Goal: Task Accomplishment & Management: Manage account settings

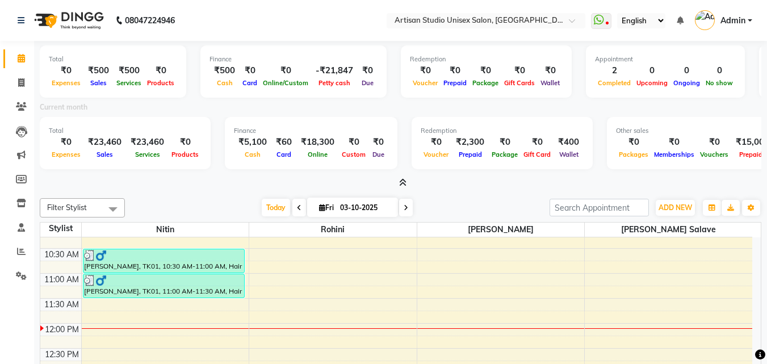
click at [402, 177] on span at bounding box center [401, 183] width 12 height 12
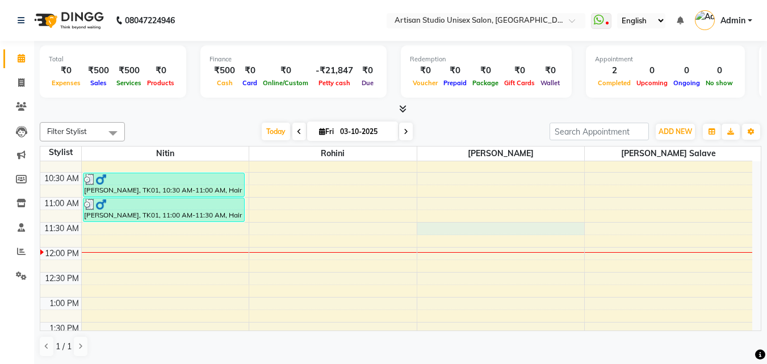
select select "51857"
select select "tentative"
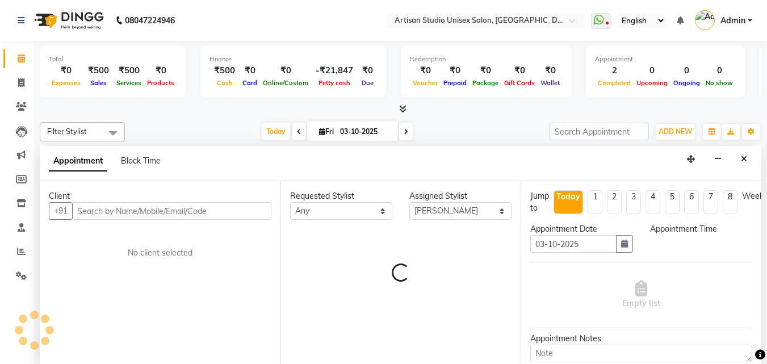
scroll to position [1, 0]
select select "690"
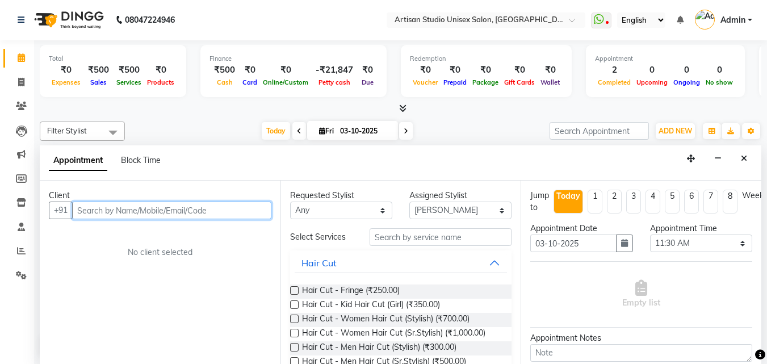
click at [246, 210] on input "text" at bounding box center [171, 211] width 199 height 18
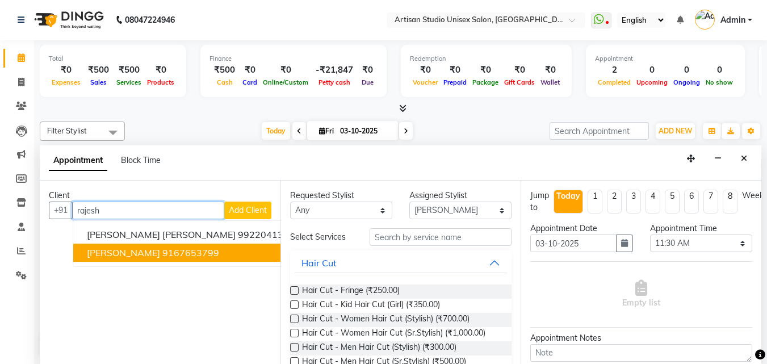
click at [164, 258] on ngb-highlight "9167653799" at bounding box center [190, 252] width 57 height 11
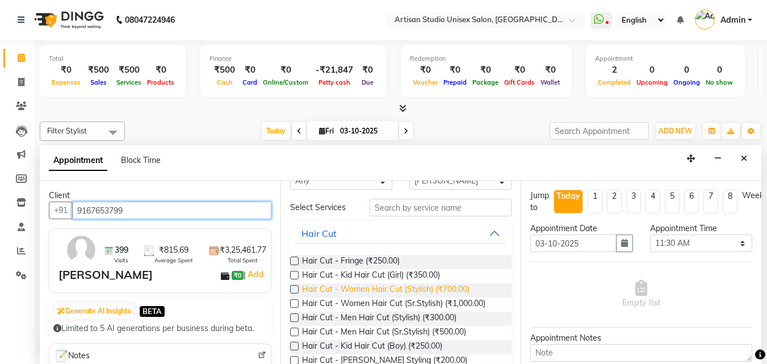
scroll to position [57, 0]
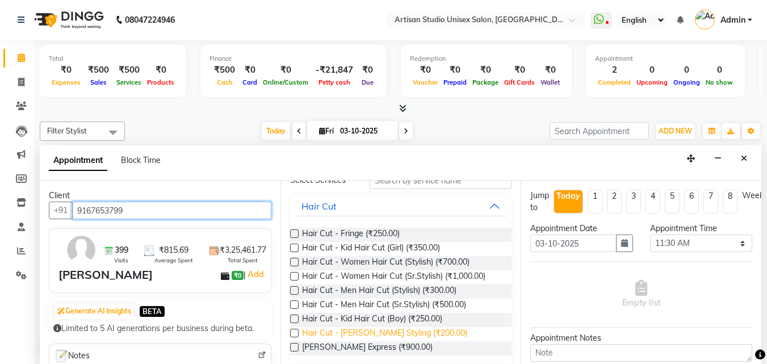
type input "9167653799"
click at [417, 334] on span "Hair Cut - Beard Styling (₹200.00)" at bounding box center [384, 334] width 165 height 14
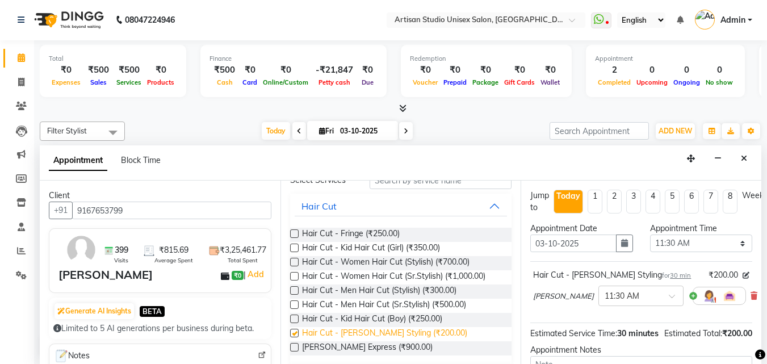
checkbox input "false"
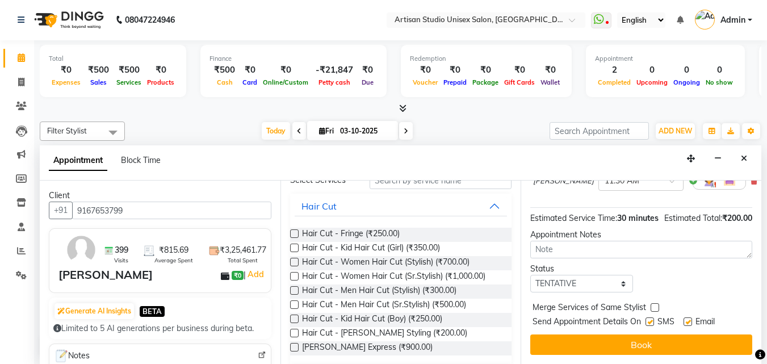
scroll to position [136, 0]
click at [654, 317] on label at bounding box center [650, 321] width 9 height 9
click at [653, 319] on input "checkbox" at bounding box center [649, 322] width 7 height 7
checkbox input "false"
click at [690, 317] on label at bounding box center [688, 321] width 9 height 9
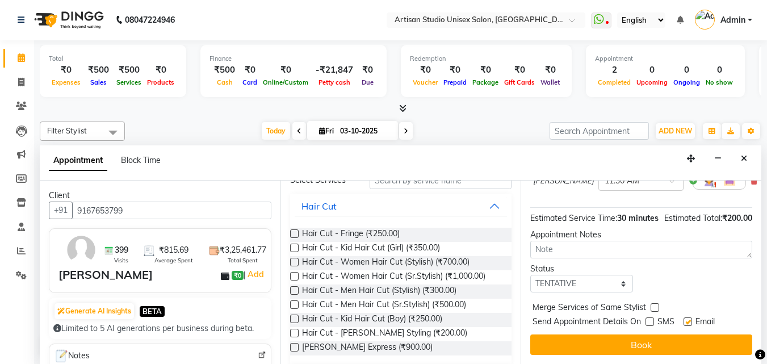
click at [690, 319] on input "checkbox" at bounding box center [687, 322] width 7 height 7
checkbox input "false"
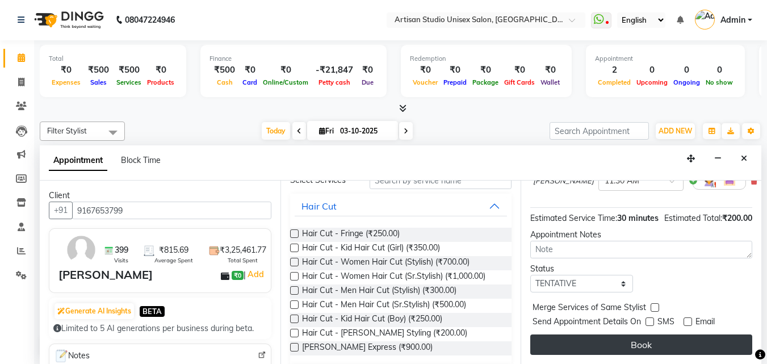
click at [679, 337] on button "Book" at bounding box center [641, 344] width 222 height 20
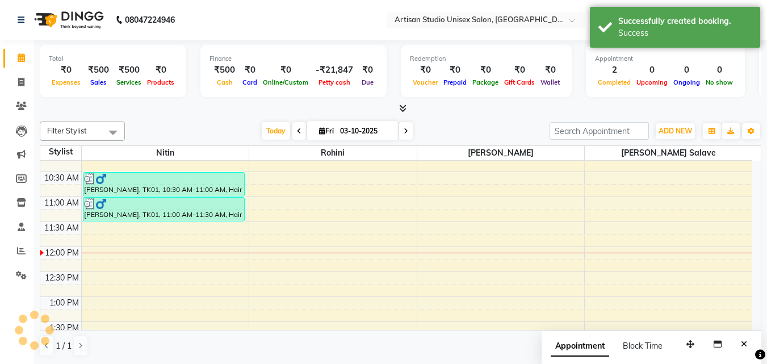
scroll to position [0, 0]
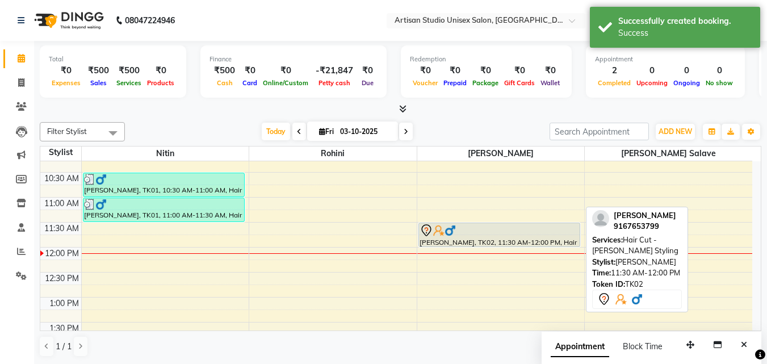
click at [525, 235] on div at bounding box center [500, 231] width 160 height 14
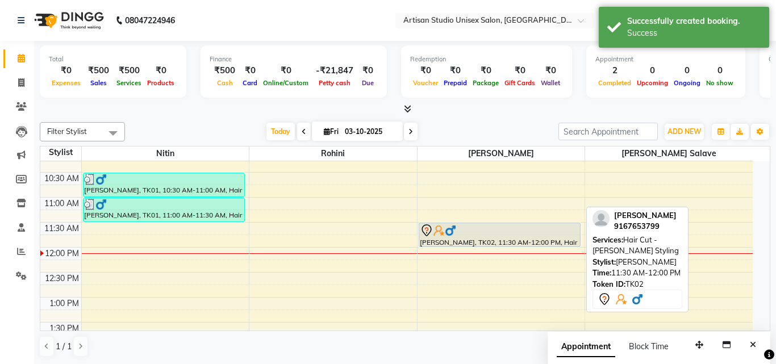
select select "7"
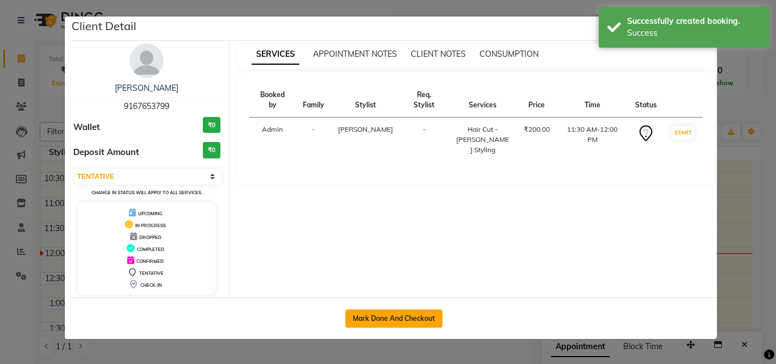
click at [374, 314] on button "Mark Done And Checkout" at bounding box center [393, 318] width 97 height 18
select select "4913"
select select "service"
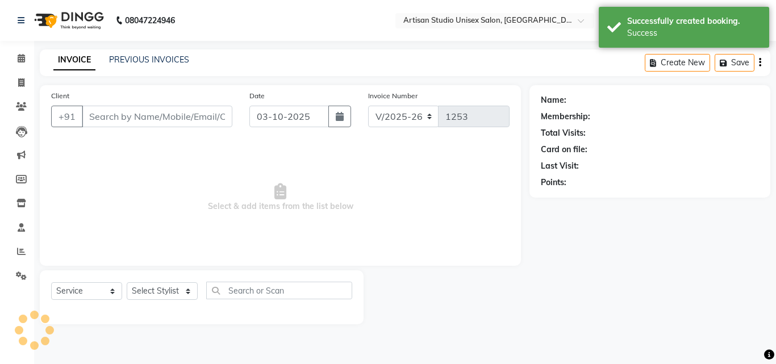
type input "9167653799"
select select "51857"
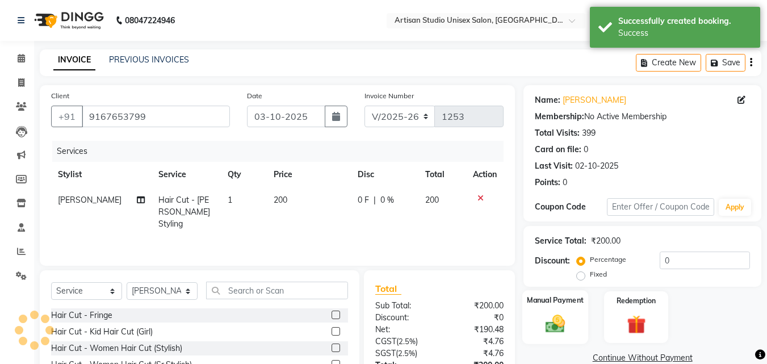
drag, startPoint x: 563, startPoint y: 331, endPoint x: 570, endPoint y: 327, distance: 8.2
click at [563, 330] on img at bounding box center [555, 323] width 32 height 23
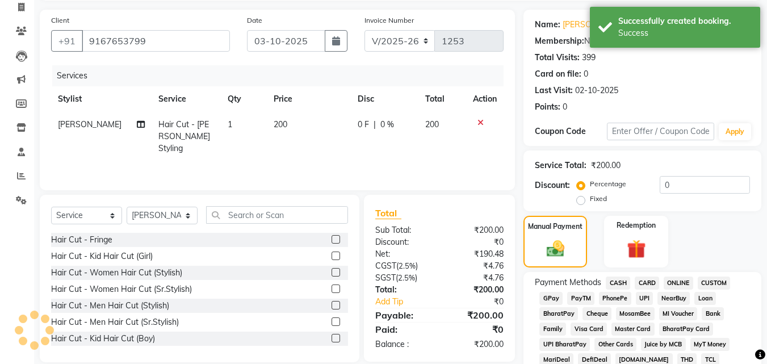
scroll to position [114, 0]
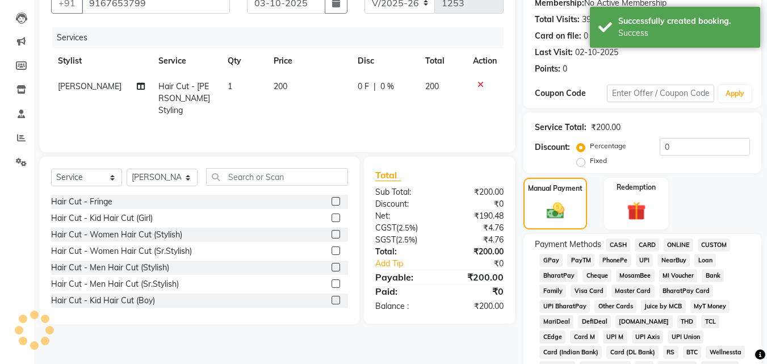
click at [620, 245] on span "CASH" at bounding box center [618, 244] width 24 height 13
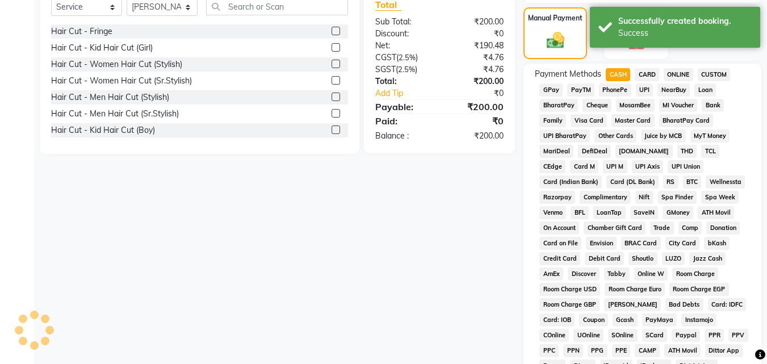
scroll to position [454, 0]
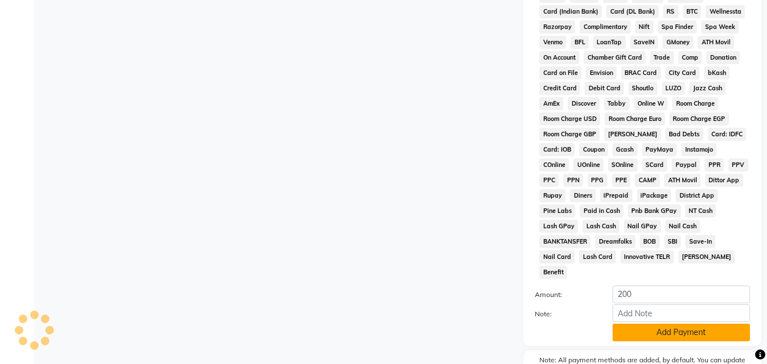
click at [637, 324] on button "Add Payment" at bounding box center [681, 333] width 137 height 18
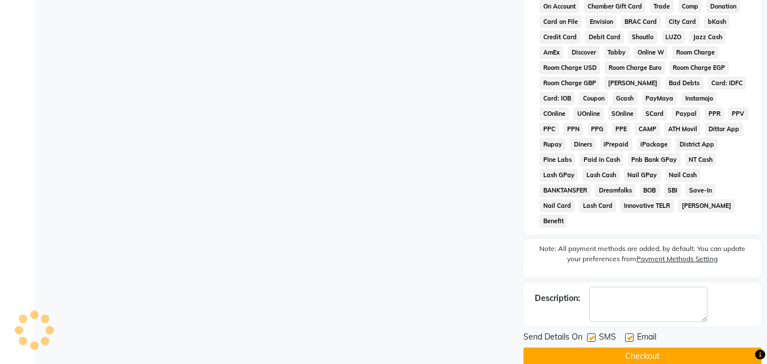
scroll to position [508, 0]
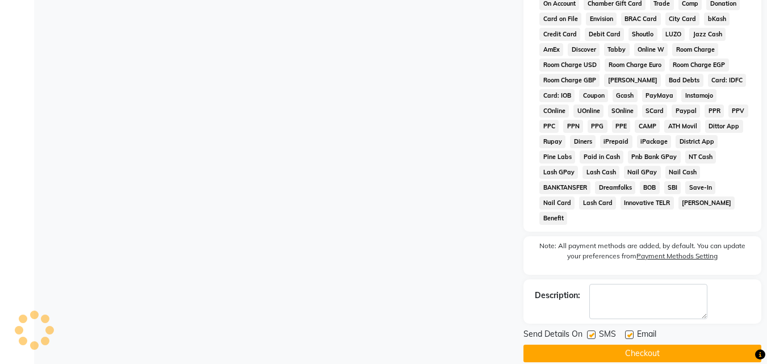
click at [589, 330] on label at bounding box center [591, 334] width 9 height 9
click at [589, 332] on input "checkbox" at bounding box center [590, 335] width 7 height 7
checkbox input "false"
click at [631, 330] on label at bounding box center [629, 334] width 9 height 9
click at [631, 332] on input "checkbox" at bounding box center [628, 335] width 7 height 7
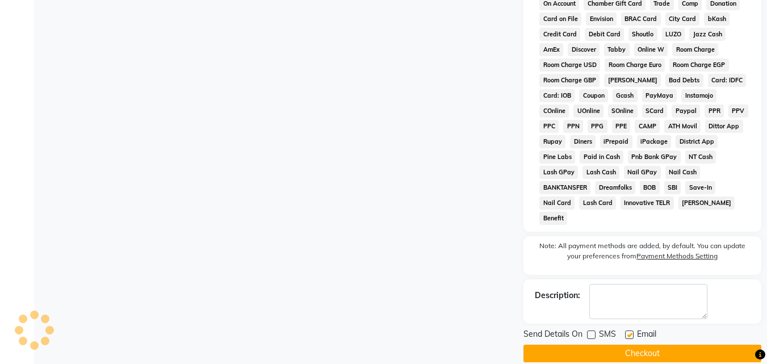
checkbox input "false"
click at [630, 345] on button "Checkout" at bounding box center [643, 354] width 238 height 18
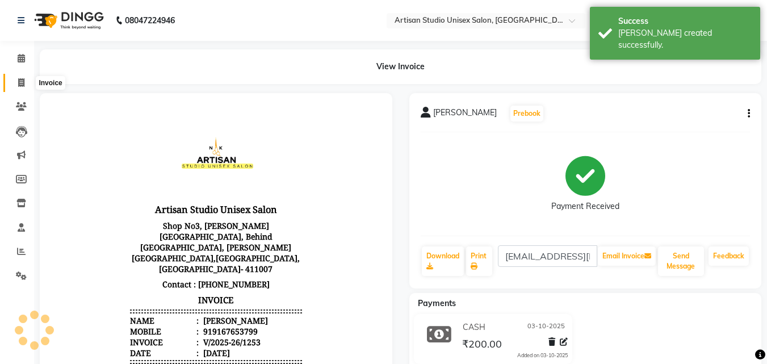
click at [22, 85] on icon at bounding box center [21, 82] width 6 height 9
select select "service"
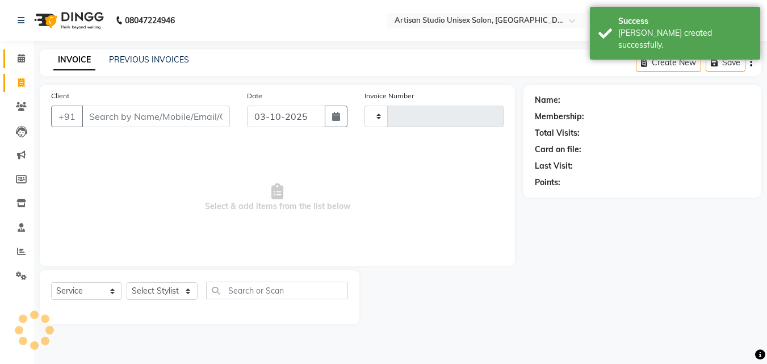
type input "1254"
select select "4913"
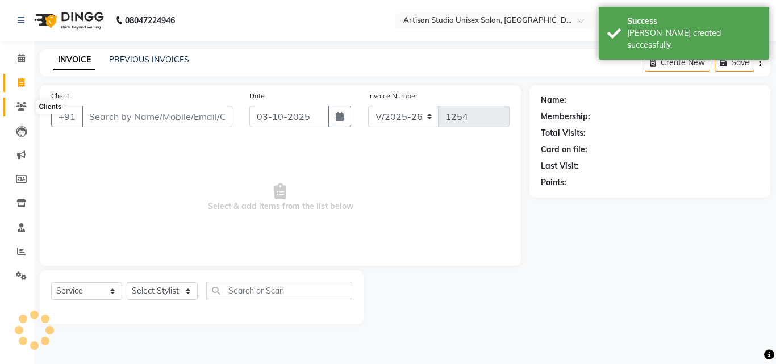
click at [24, 102] on span at bounding box center [21, 107] width 20 height 13
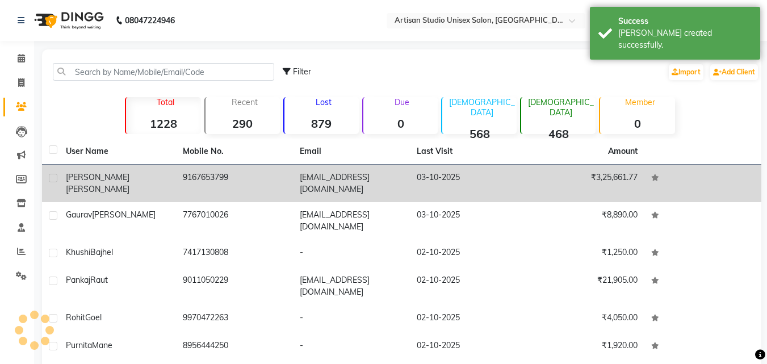
click at [412, 175] on td "03-10-2025" at bounding box center [468, 183] width 117 height 37
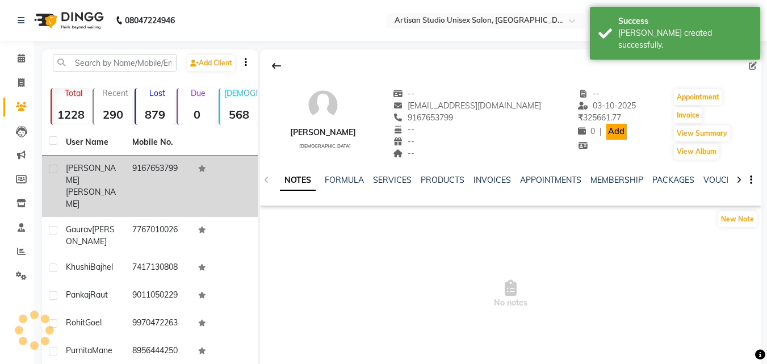
click at [606, 133] on link "Add" at bounding box center [616, 132] width 20 height 16
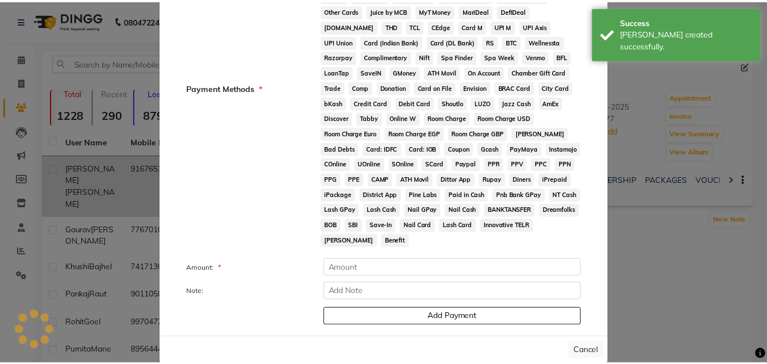
scroll to position [127, 0]
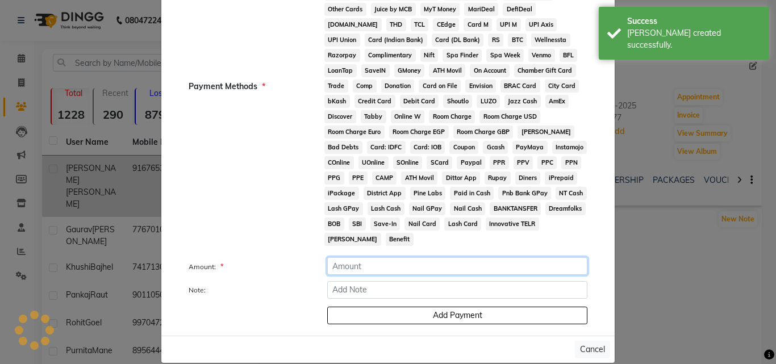
click at [382, 257] on input "number" at bounding box center [457, 266] width 260 height 18
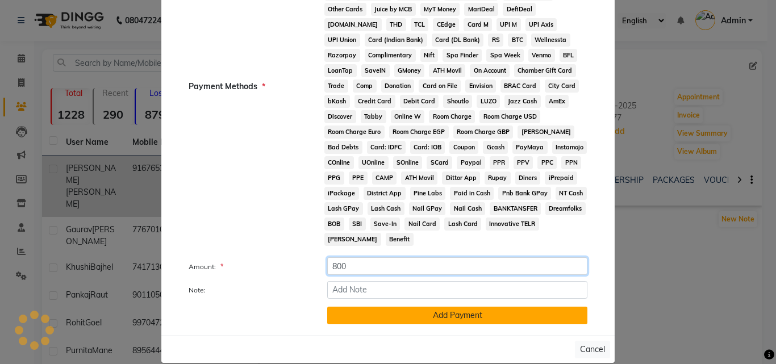
type input "800"
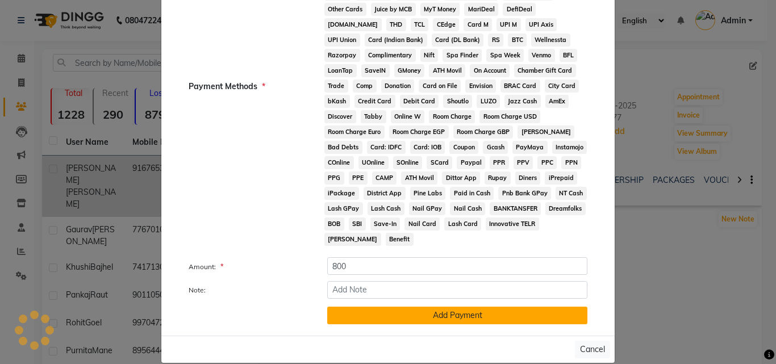
click at [442, 307] on button "Add Payment" at bounding box center [457, 316] width 260 height 18
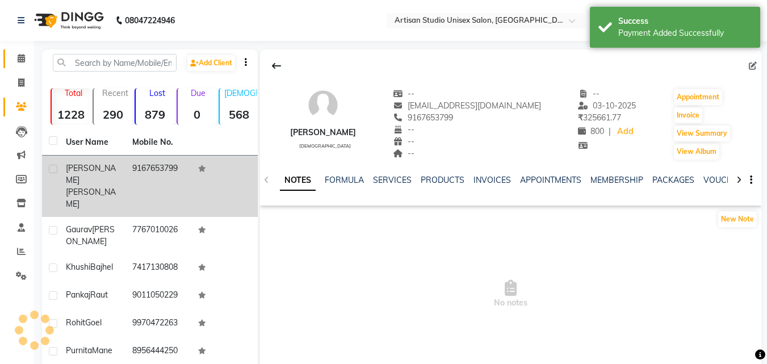
click at [21, 50] on link "Calendar" at bounding box center [16, 58] width 27 height 19
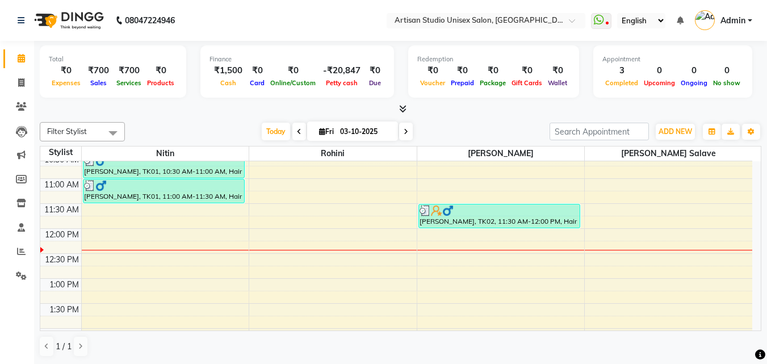
scroll to position [128, 0]
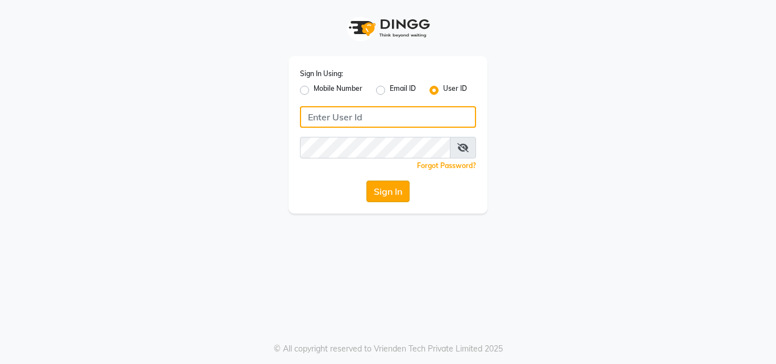
type input "artisanstudio"
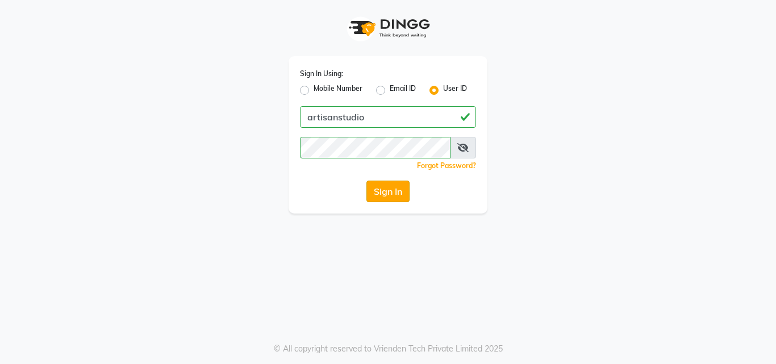
click at [382, 185] on button "Sign In" at bounding box center [387, 192] width 43 height 22
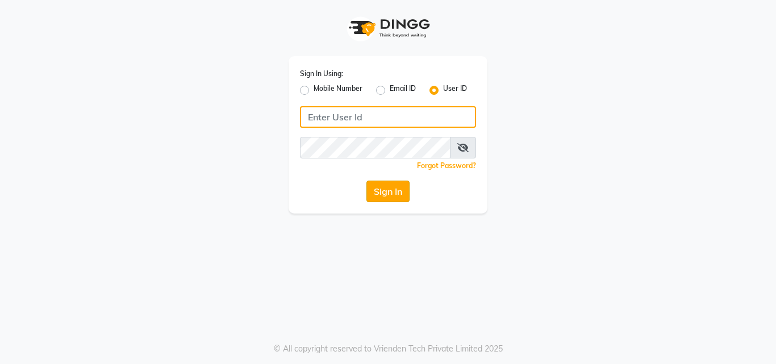
type input "artisanstudio"
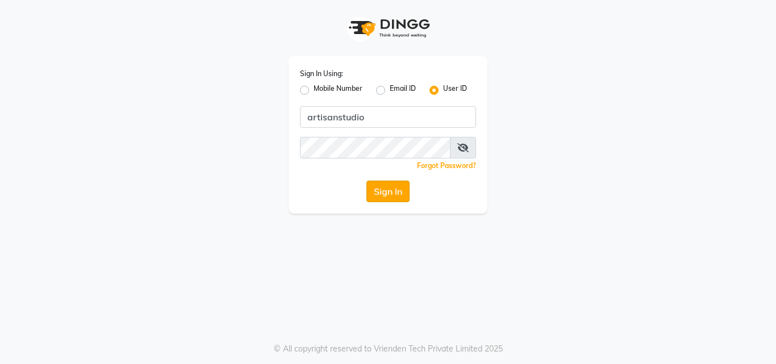
click at [402, 190] on button "Sign In" at bounding box center [387, 192] width 43 height 22
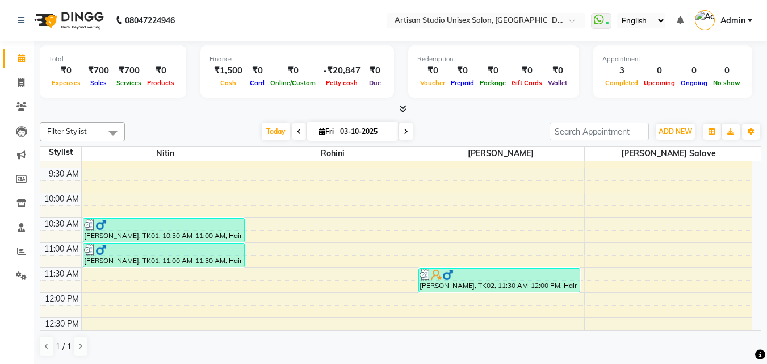
scroll to position [57, 0]
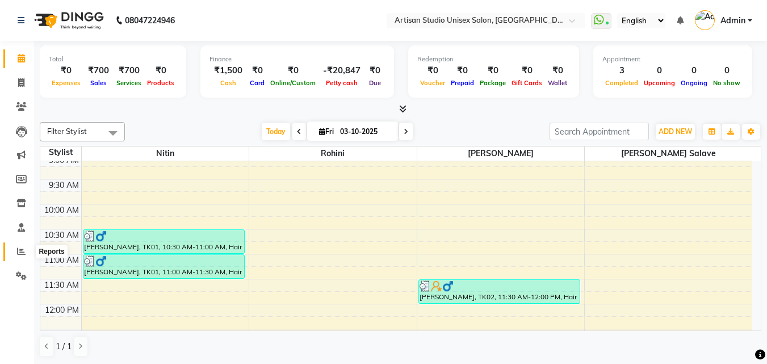
click at [23, 255] on icon at bounding box center [21, 251] width 9 height 9
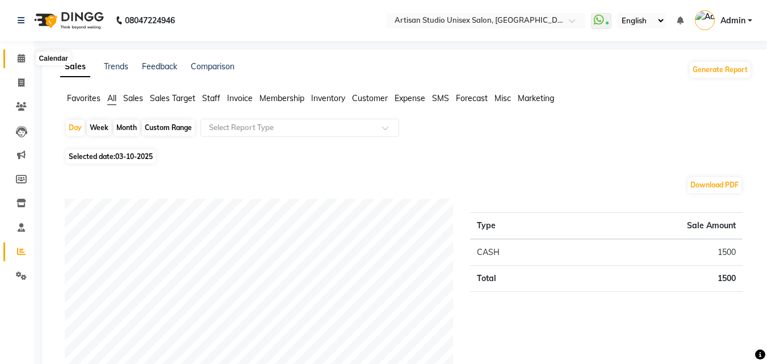
click at [23, 58] on icon at bounding box center [21, 58] width 7 height 9
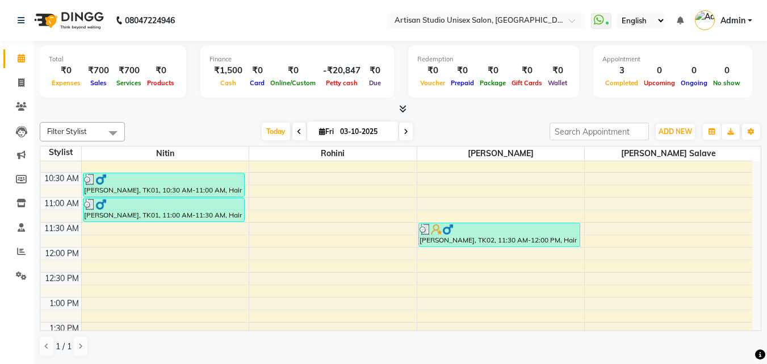
scroll to position [170, 0]
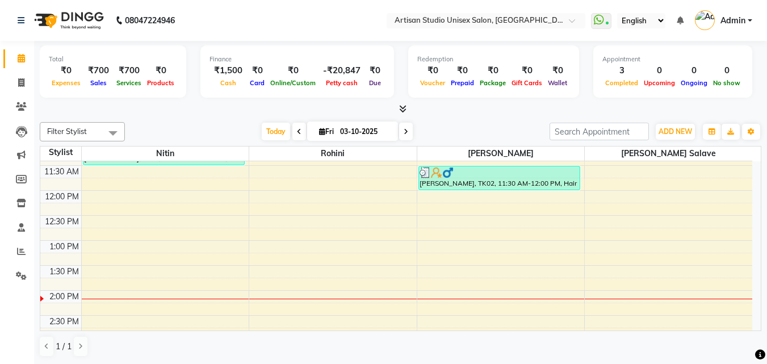
click at [323, 275] on div "8:00 AM 8:30 AM 9:00 AM 9:30 AM 10:00 AM 10:30 AM 11:00 AM 11:30 AM 12:00 PM 12…" at bounding box center [396, 340] width 712 height 699
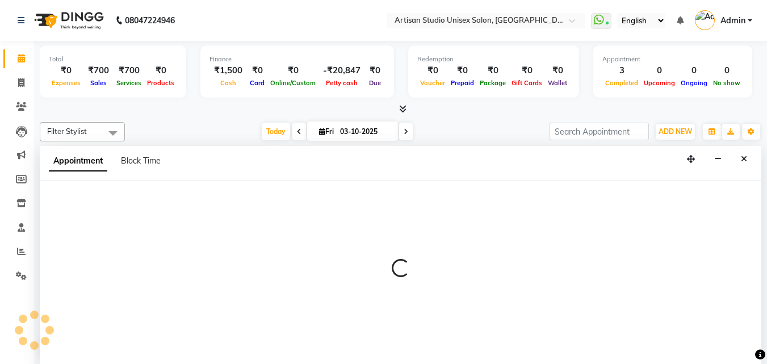
select select "31469"
select select "tentative"
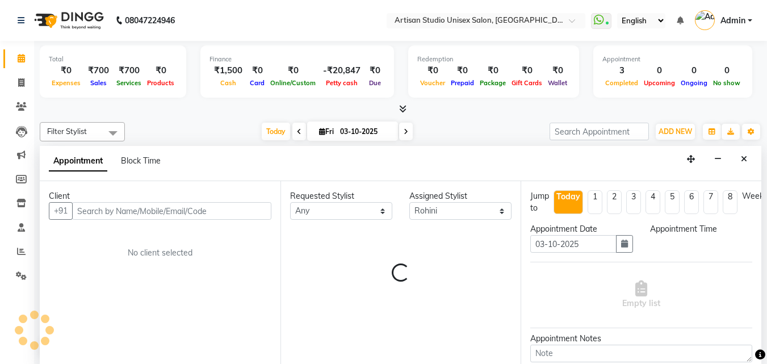
scroll to position [1, 0]
select select "810"
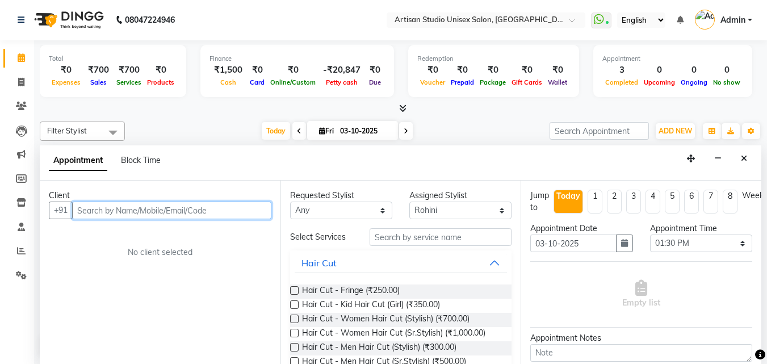
click at [156, 210] on input "text" at bounding box center [171, 211] width 199 height 18
click at [187, 208] on input "text" at bounding box center [171, 211] width 199 height 18
click at [152, 212] on input "text" at bounding box center [171, 211] width 199 height 18
type input "8"
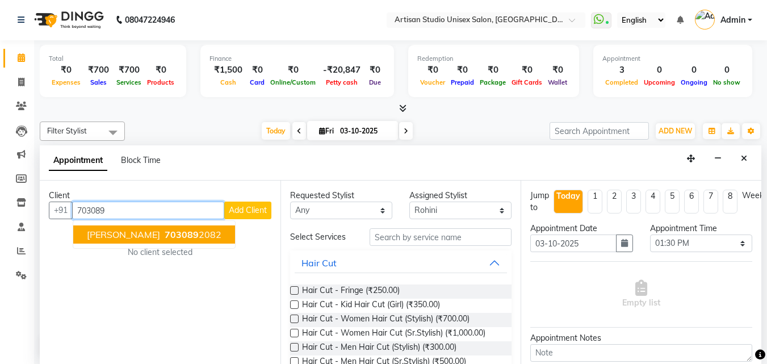
click at [206, 234] on ngb-highlight "703089 2082" at bounding box center [191, 234] width 59 height 11
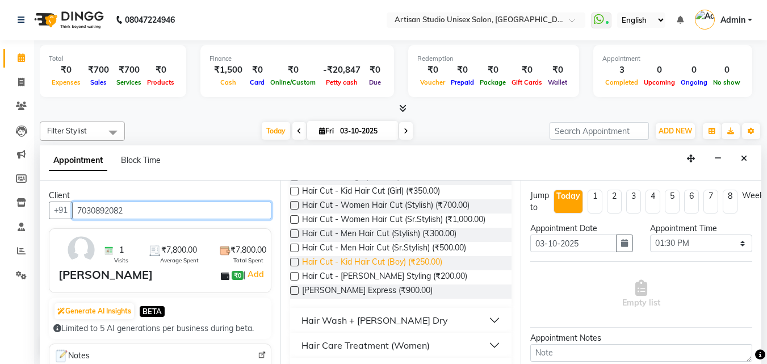
scroll to position [170, 0]
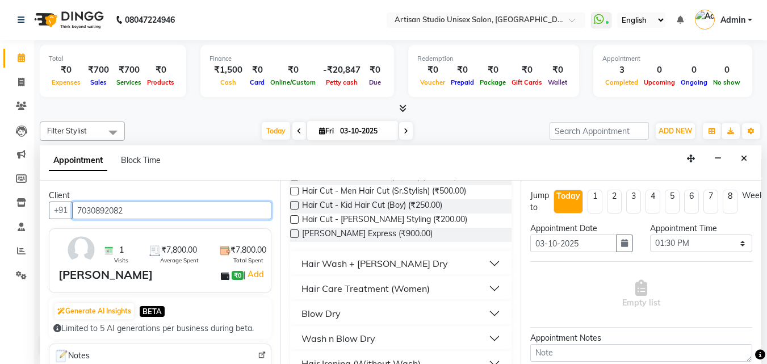
type input "7030892082"
click at [480, 266] on button "Hair Wash + Blash Dry" at bounding box center [401, 263] width 213 height 20
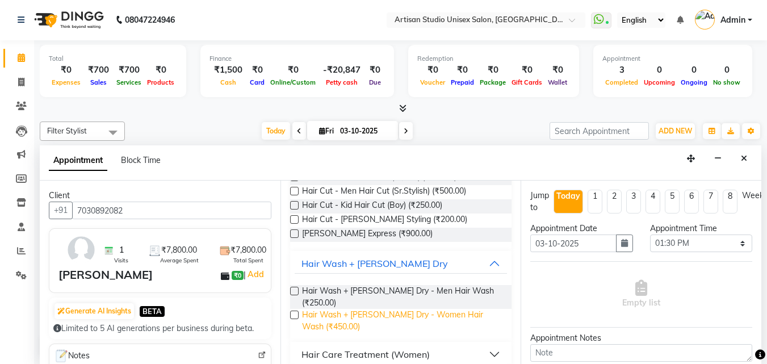
click at [451, 309] on span "Hair Wash + Blash Dry - Women Hair Wash (₹450.00)" at bounding box center [402, 321] width 201 height 24
checkbox input "false"
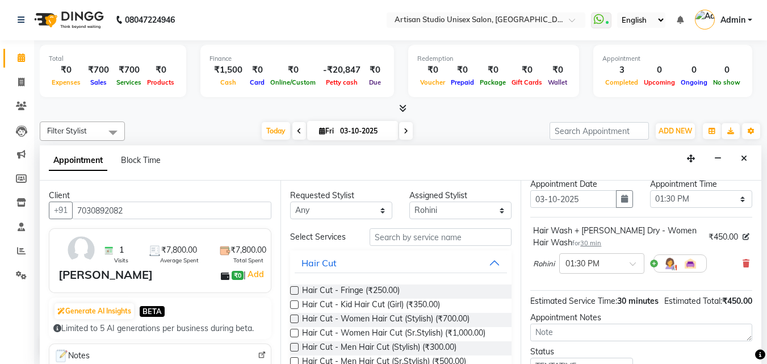
scroll to position [148, 0]
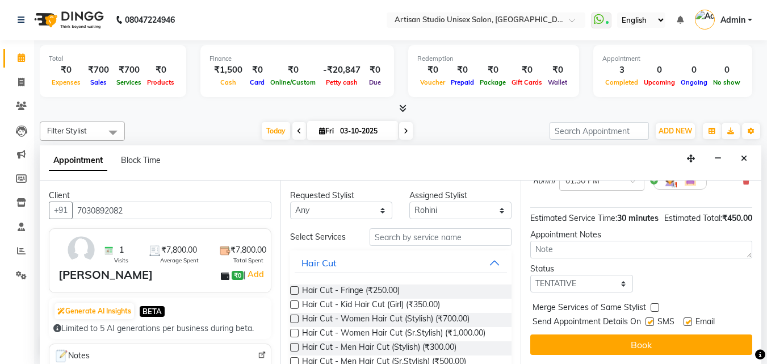
click at [650, 317] on label at bounding box center [650, 321] width 9 height 9
click at [650, 319] on input "checkbox" at bounding box center [649, 322] width 7 height 7
checkbox input "false"
click at [689, 317] on label at bounding box center [688, 321] width 9 height 9
click at [689, 319] on input "checkbox" at bounding box center [687, 322] width 7 height 7
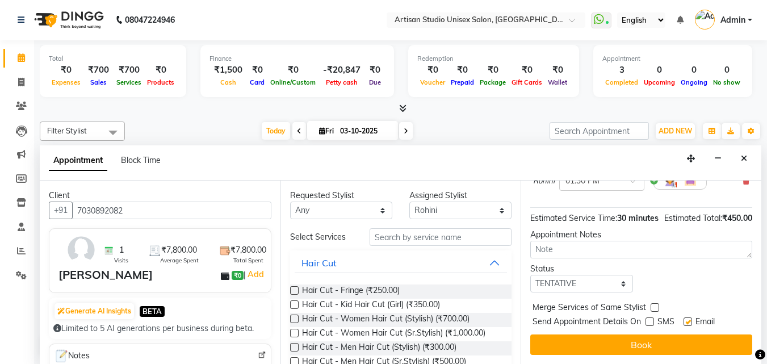
checkbox input "false"
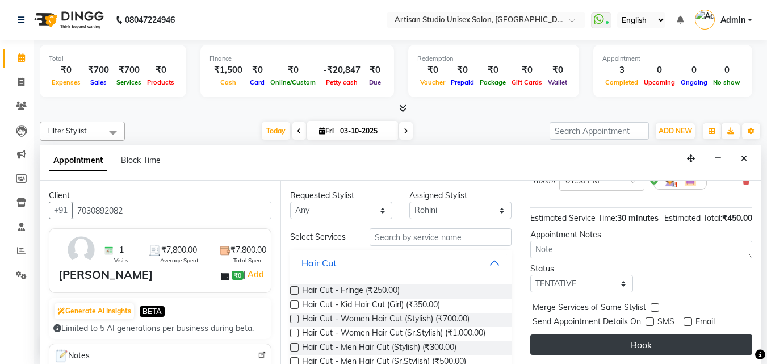
click at [688, 336] on button "Book" at bounding box center [641, 344] width 222 height 20
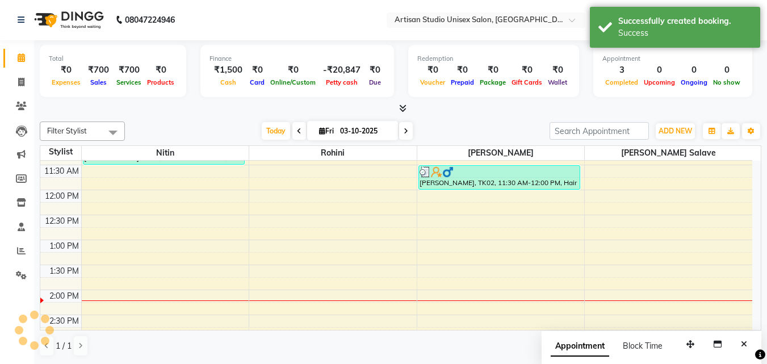
scroll to position [0, 0]
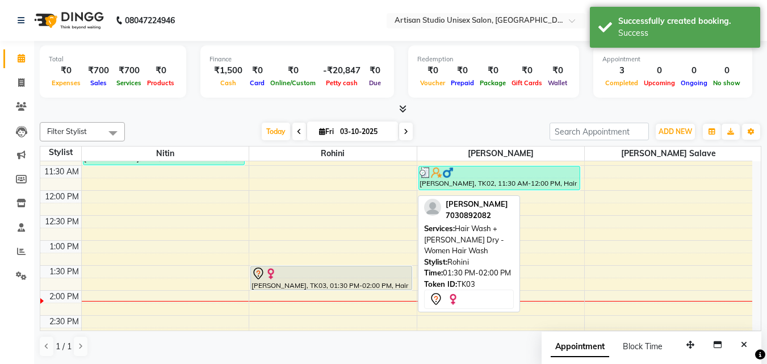
click at [300, 277] on div at bounding box center [332, 274] width 160 height 14
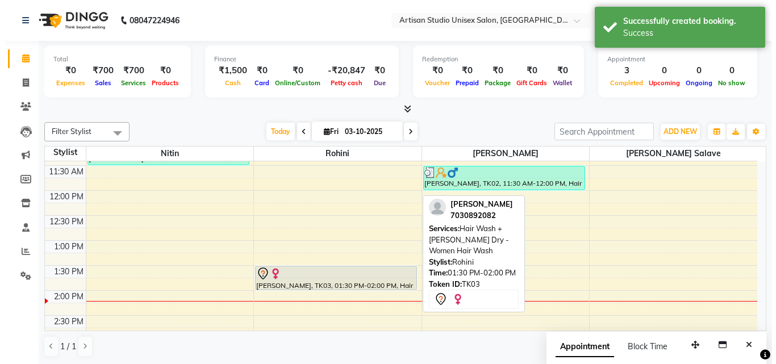
select select "7"
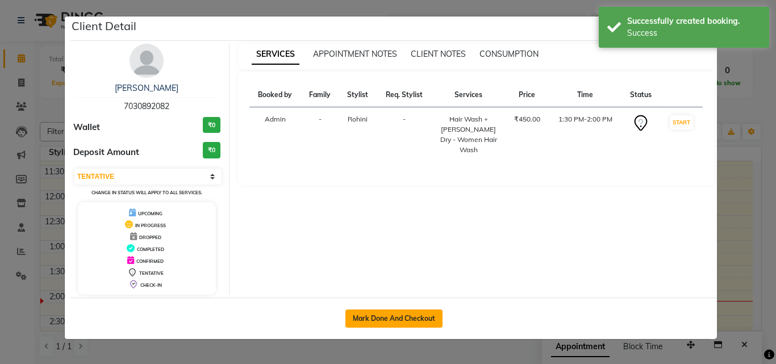
click at [403, 310] on button "Mark Done And Checkout" at bounding box center [393, 318] width 97 height 18
select select "4913"
select select "service"
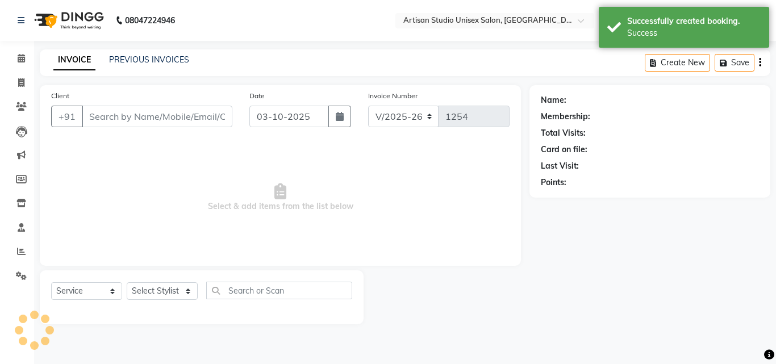
type input "7030892082"
select select "31469"
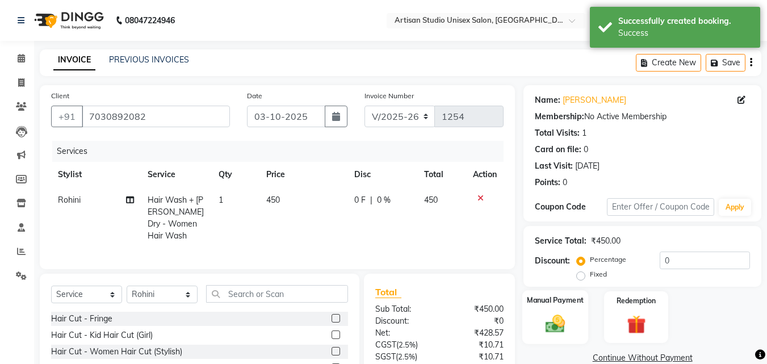
click at [571, 326] on img at bounding box center [555, 323] width 32 height 23
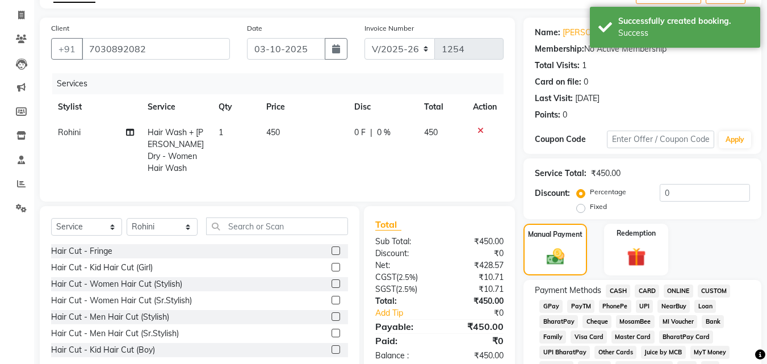
scroll to position [114, 0]
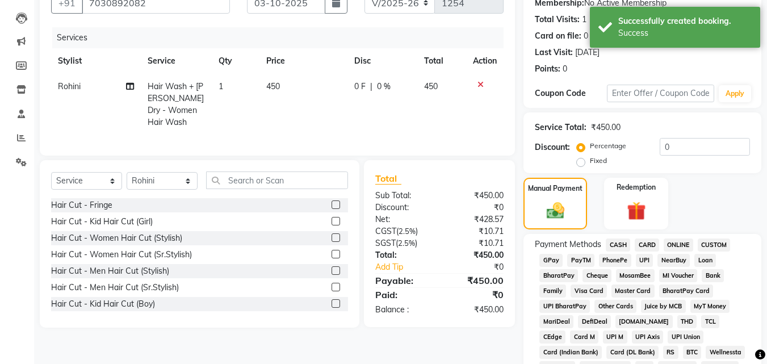
click at [683, 248] on span "ONLINE" at bounding box center [679, 244] width 30 height 13
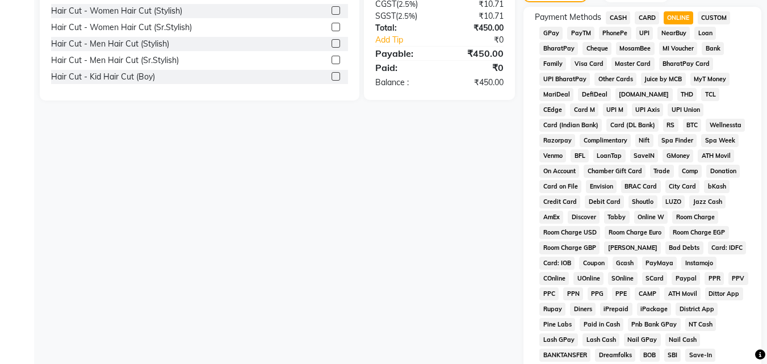
scroll to position [504, 0]
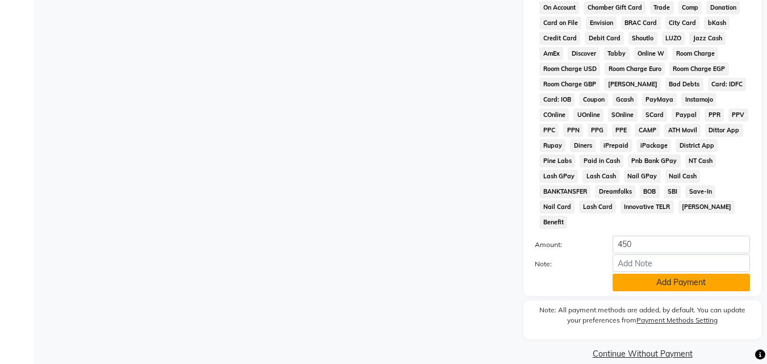
click at [652, 274] on button "Add Payment" at bounding box center [681, 283] width 137 height 18
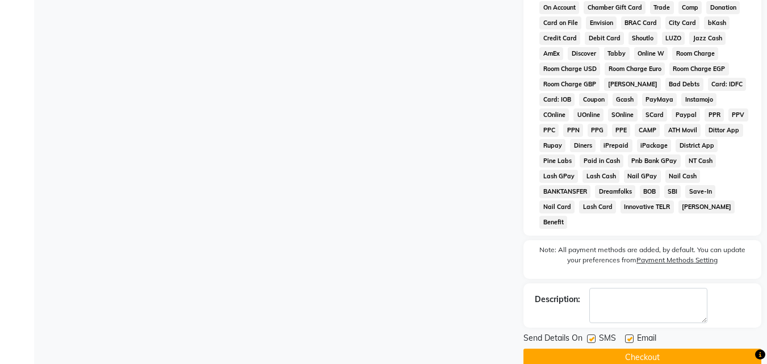
scroll to position [508, 0]
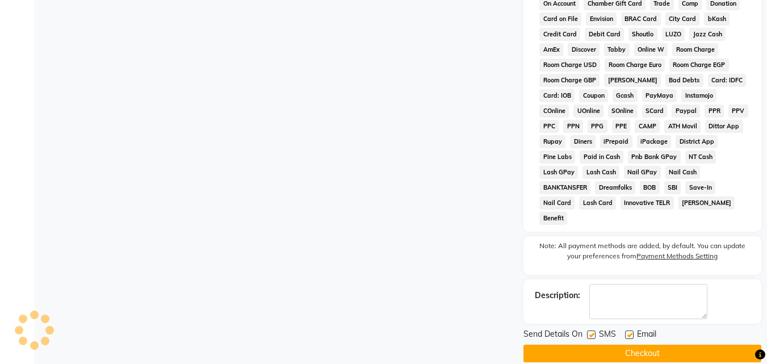
click at [591, 330] on label at bounding box center [591, 334] width 9 height 9
click at [591, 332] on input "checkbox" at bounding box center [590, 335] width 7 height 7
checkbox input "false"
click at [631, 330] on label at bounding box center [629, 334] width 9 height 9
click at [631, 332] on input "checkbox" at bounding box center [628, 335] width 7 height 7
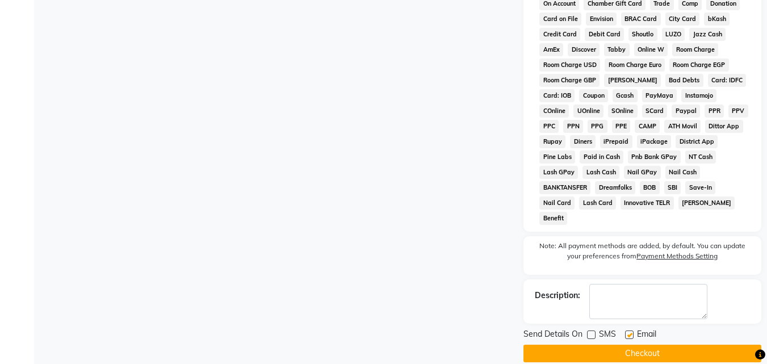
checkbox input "false"
click at [627, 345] on button "Checkout" at bounding box center [643, 354] width 238 height 18
click at [671, 328] on div "Send Details On SMS Email Checkout" at bounding box center [643, 345] width 238 height 34
click at [671, 345] on button "Checkout" at bounding box center [643, 354] width 238 height 18
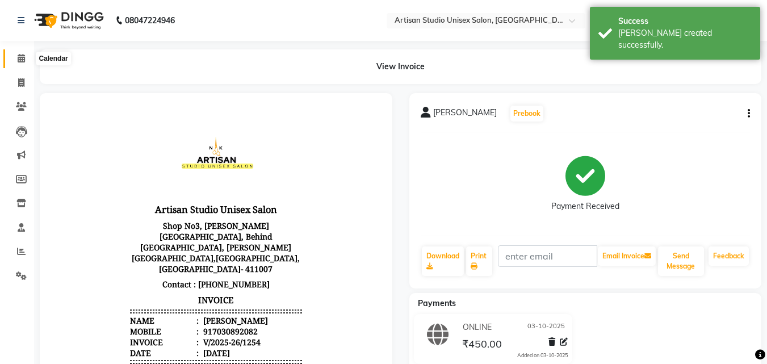
click at [23, 60] on icon at bounding box center [21, 58] width 7 height 9
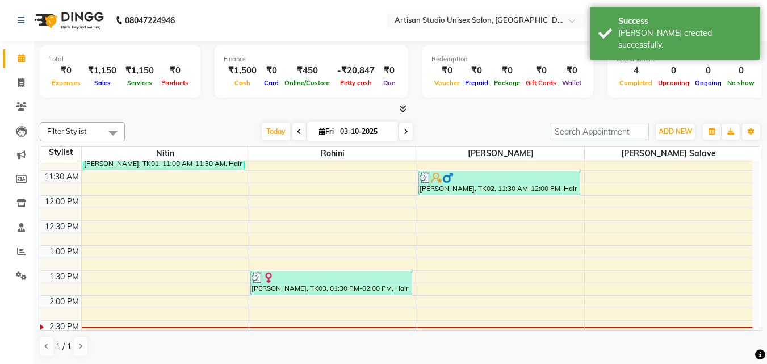
scroll to position [227, 0]
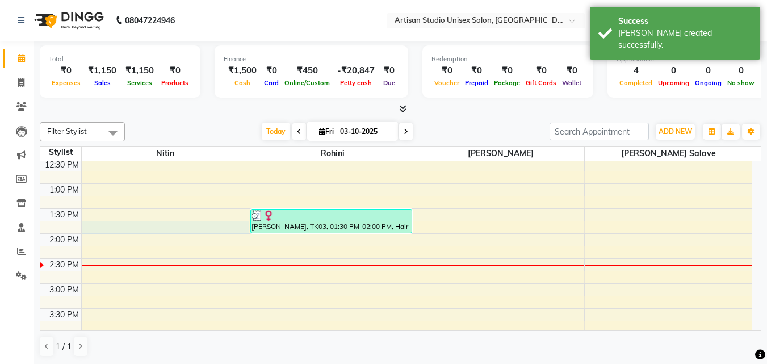
click at [89, 233] on div "8:00 AM 8:30 AM 9:00 AM 9:30 AM 10:00 AM 10:30 AM 11:00 AM 11:30 AM 12:00 PM 12…" at bounding box center [396, 283] width 712 height 699
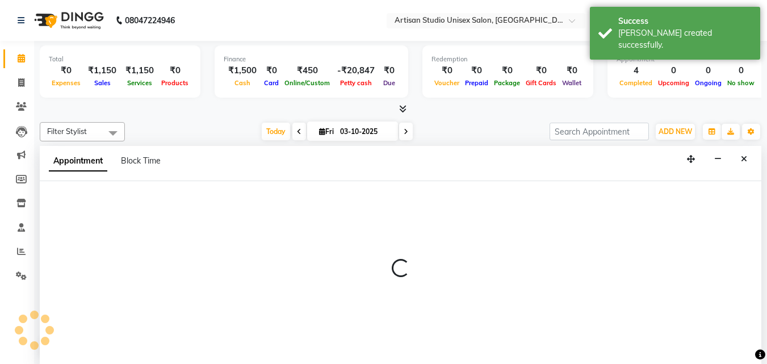
select select "31468"
select select "825"
select select "tentative"
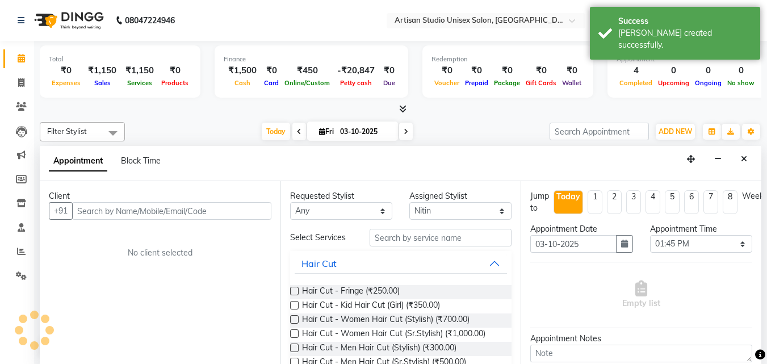
scroll to position [1, 0]
click at [155, 211] on input "text" at bounding box center [171, 211] width 199 height 18
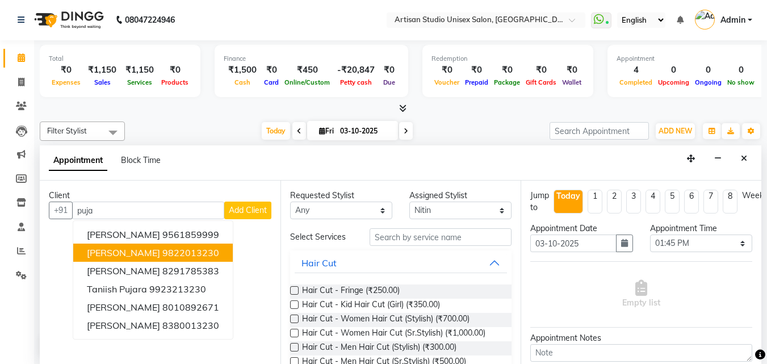
click at [115, 253] on span "Bhavin Pujara" at bounding box center [123, 252] width 73 height 11
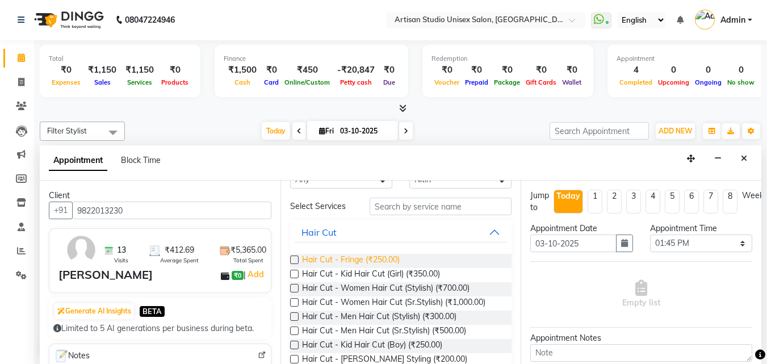
scroll to position [57, 0]
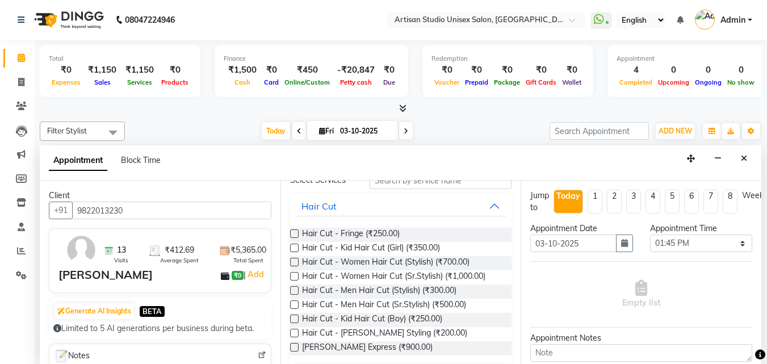
type input "9822013230"
click at [294, 334] on label at bounding box center [294, 333] width 9 height 9
click at [294, 334] on input "checkbox" at bounding box center [293, 333] width 7 height 7
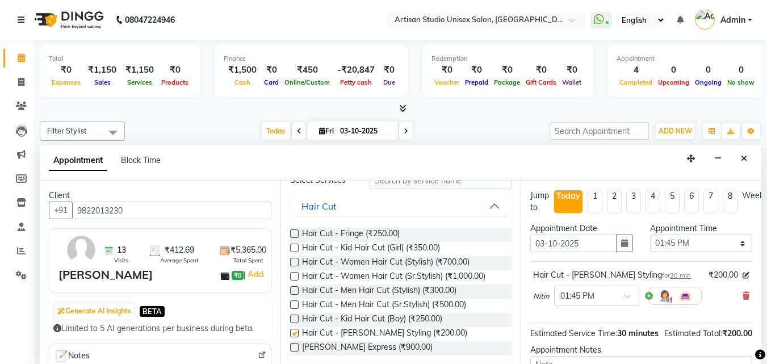
checkbox input "false"
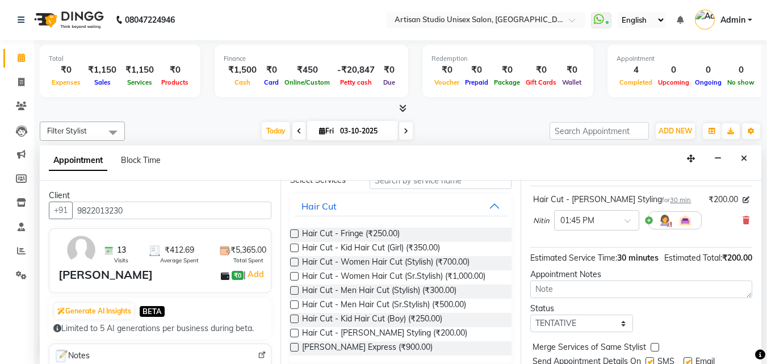
scroll to position [136, 0]
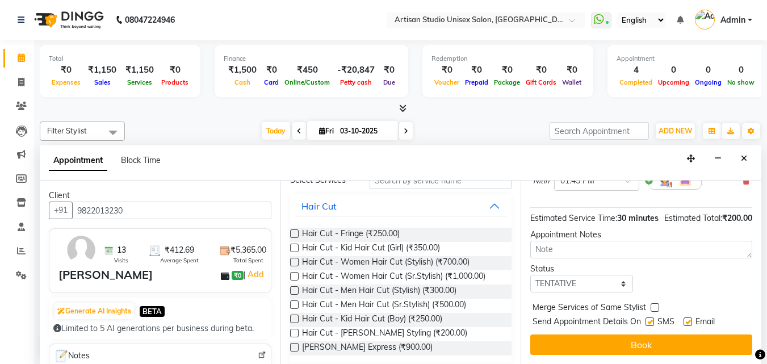
click at [652, 317] on label at bounding box center [650, 321] width 9 height 9
click at [652, 319] on input "checkbox" at bounding box center [649, 322] width 7 height 7
checkbox input "false"
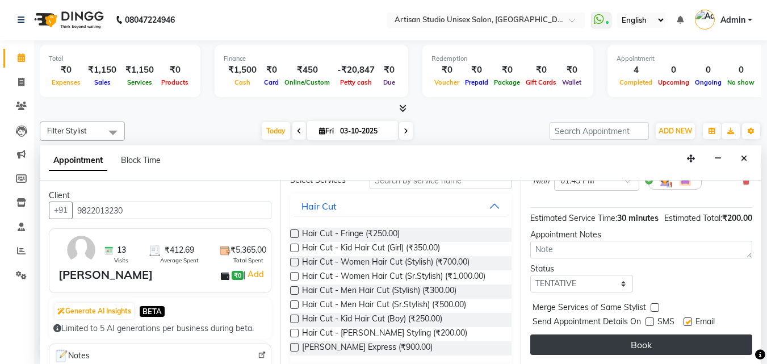
click at [650, 334] on button "Book" at bounding box center [641, 344] width 222 height 20
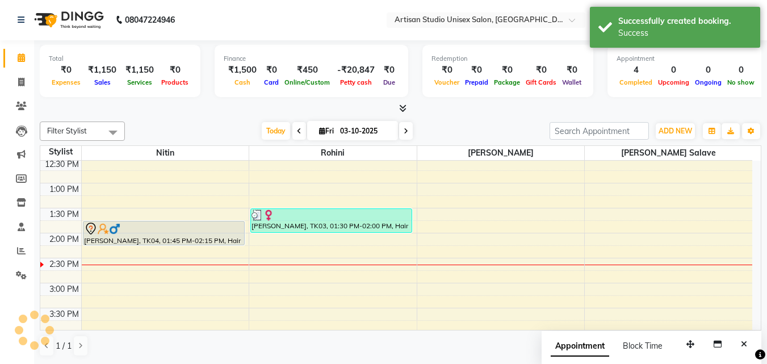
scroll to position [0, 0]
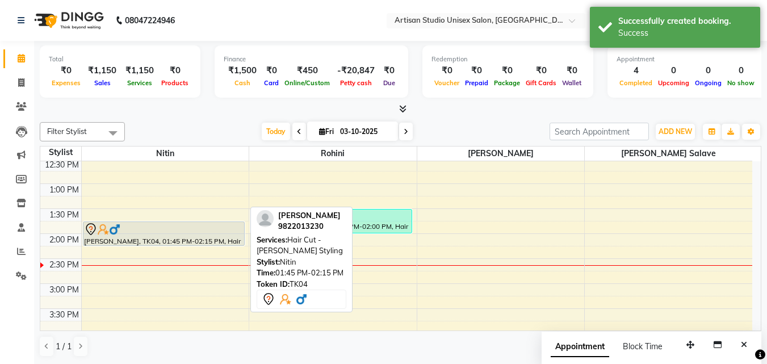
click at [97, 238] on div "Bhavin Pujara, TK04, 01:45 PM-02:15 PM, Hair Cut - Beard Styling" at bounding box center [163, 233] width 161 height 23
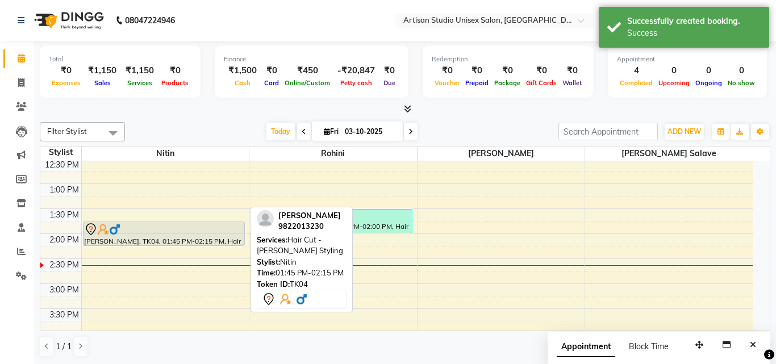
select select "7"
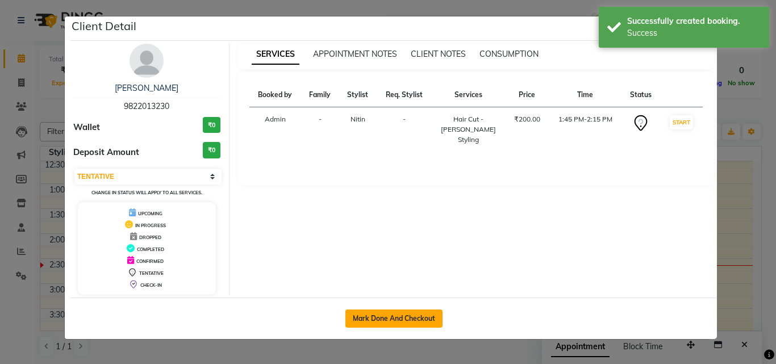
click at [391, 322] on button "Mark Done And Checkout" at bounding box center [393, 318] width 97 height 18
select select "4913"
select select "service"
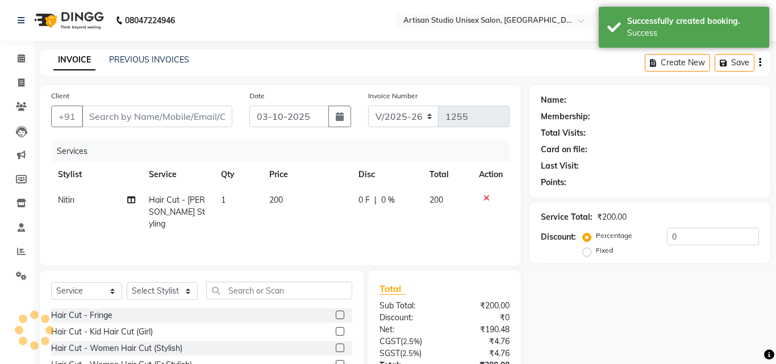
type input "9822013230"
select select "31468"
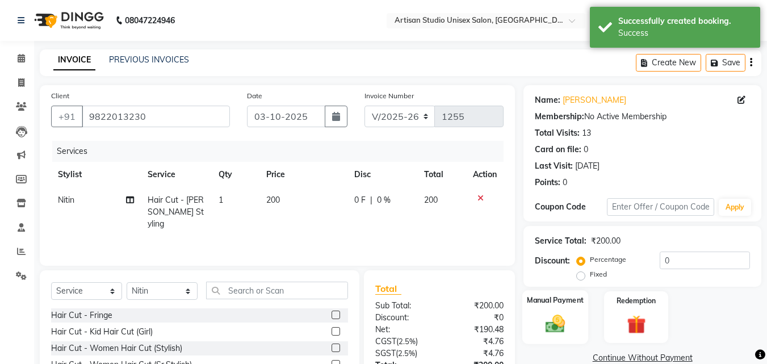
drag, startPoint x: 568, startPoint y: 310, endPoint x: 648, endPoint y: 335, distance: 83.3
click at [569, 310] on div "Manual Payment" at bounding box center [556, 317] width 64 height 52
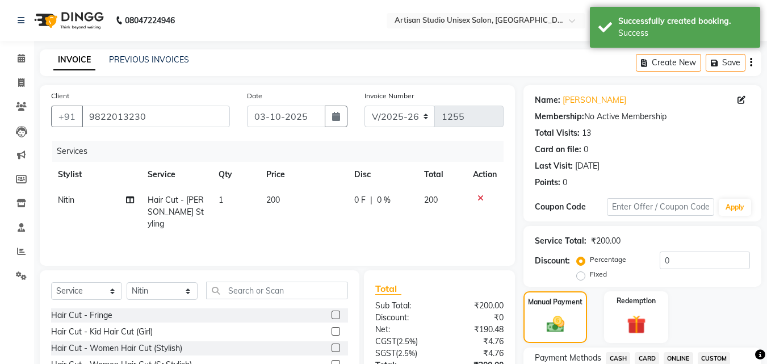
scroll to position [170, 0]
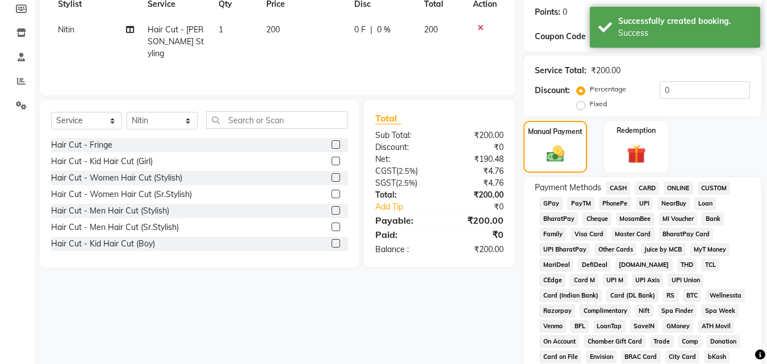
click at [617, 191] on span "CASH" at bounding box center [618, 188] width 24 height 13
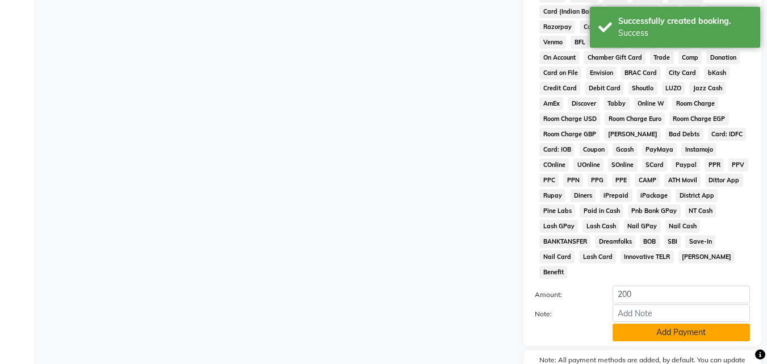
click at [687, 324] on button "Add Payment" at bounding box center [681, 333] width 137 height 18
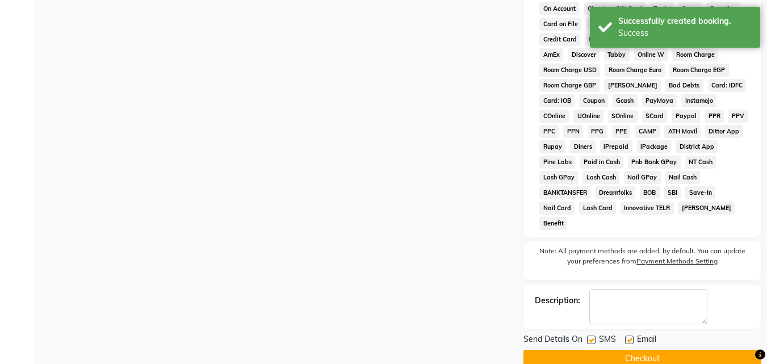
scroll to position [508, 0]
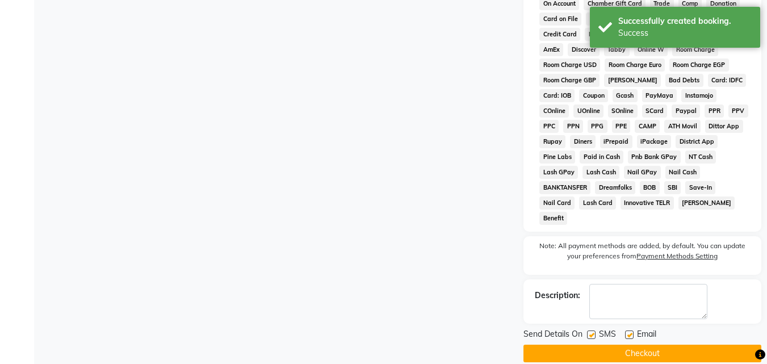
click at [590, 330] on label at bounding box center [591, 334] width 9 height 9
click at [590, 332] on input "checkbox" at bounding box center [590, 335] width 7 height 7
checkbox input "false"
click at [597, 345] on button "Checkout" at bounding box center [643, 354] width 238 height 18
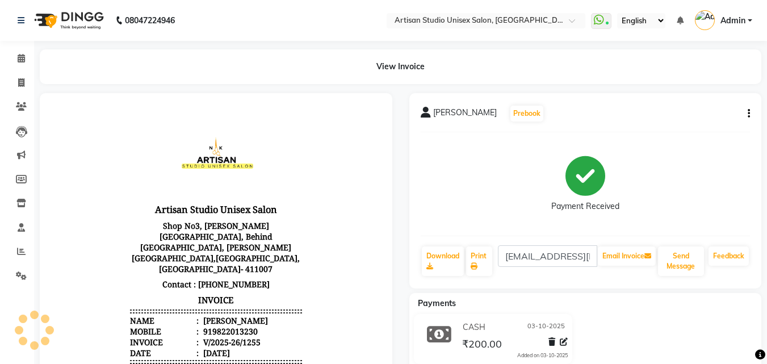
click at [20, 46] on div "Calendar Invoice Clients Leads Marketing Members Inventory Staff Reports Settin…" at bounding box center [76, 288] width 153 height 513
click at [19, 58] on icon at bounding box center [21, 58] width 7 height 9
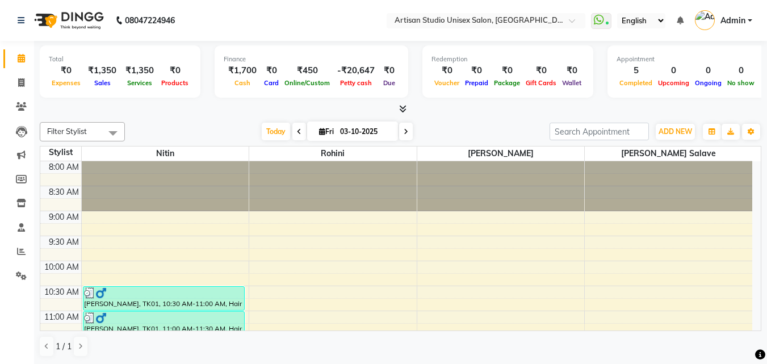
click at [401, 107] on icon at bounding box center [402, 108] width 7 height 9
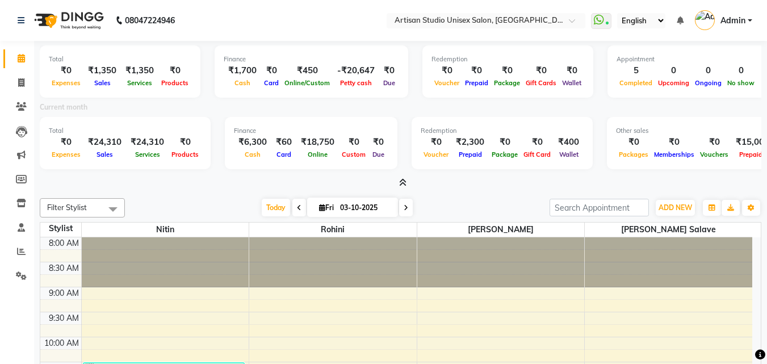
click at [404, 181] on icon at bounding box center [402, 182] width 7 height 9
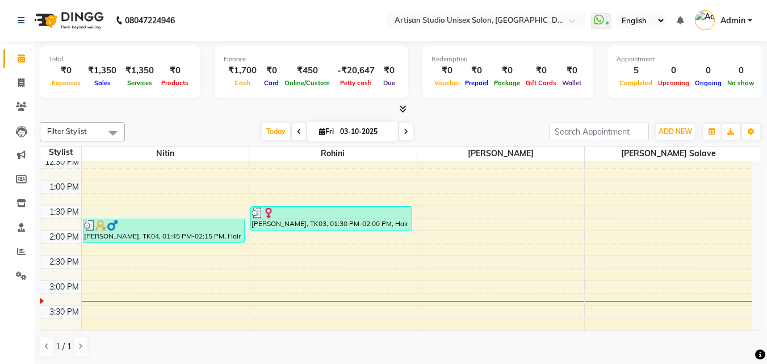
scroll to position [227, 0]
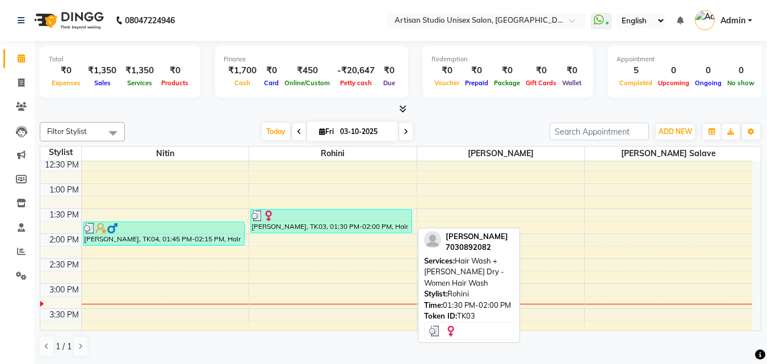
click at [298, 224] on div "Sukanya Mishra, TK03, 01:30 PM-02:00 PM, Hair Wash + Blash Dry - Women Hair Wash" at bounding box center [331, 221] width 161 height 23
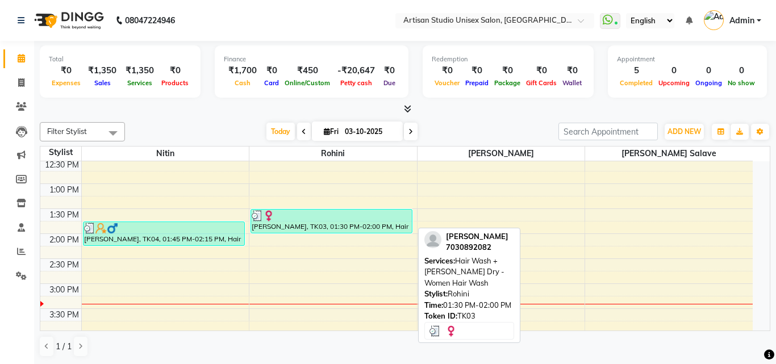
select select "3"
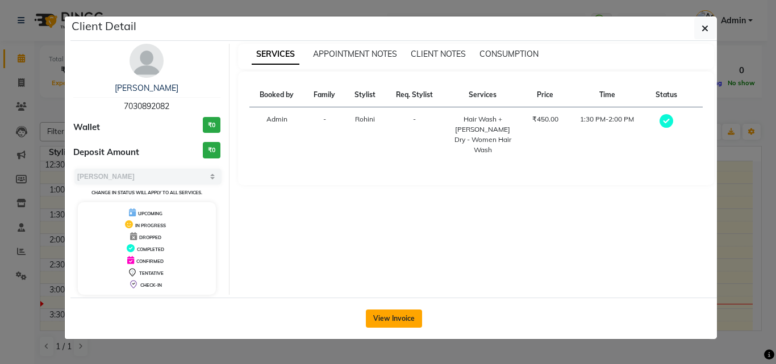
click at [395, 321] on button "View Invoice" at bounding box center [394, 318] width 56 height 18
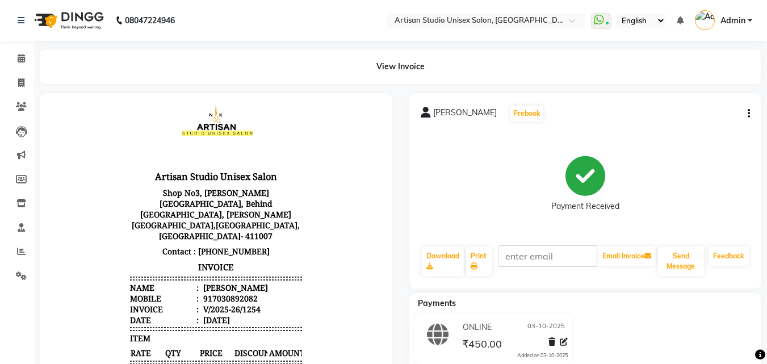
scroll to position [49, 0]
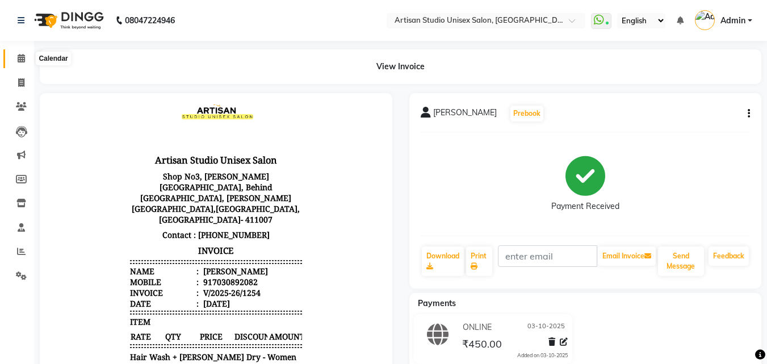
click at [22, 57] on icon at bounding box center [21, 58] width 7 height 9
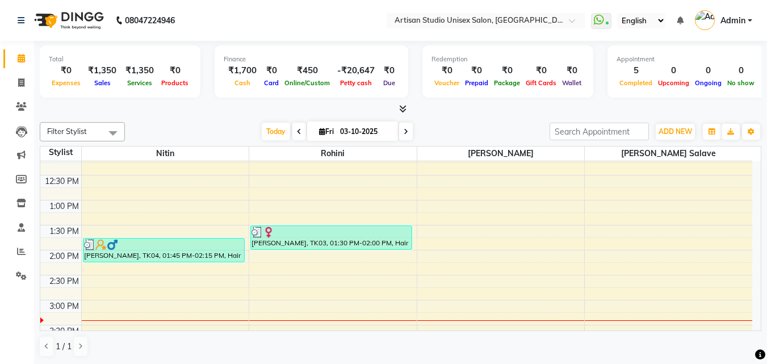
scroll to position [237, 0]
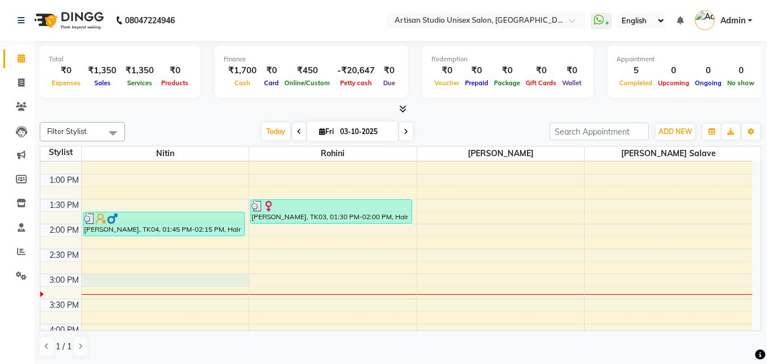
click at [118, 276] on div "8:00 AM 8:30 AM 9:00 AM 9:30 AM 10:00 AM 10:30 AM 11:00 AM 11:30 AM 12:00 PM 12…" at bounding box center [396, 273] width 712 height 699
select select "31468"
select select "tentative"
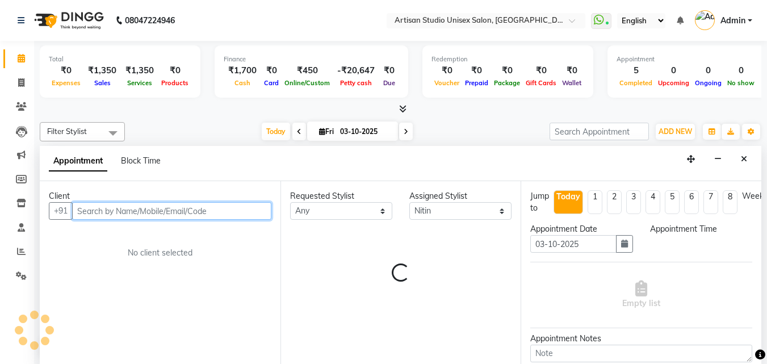
scroll to position [1, 0]
select select "900"
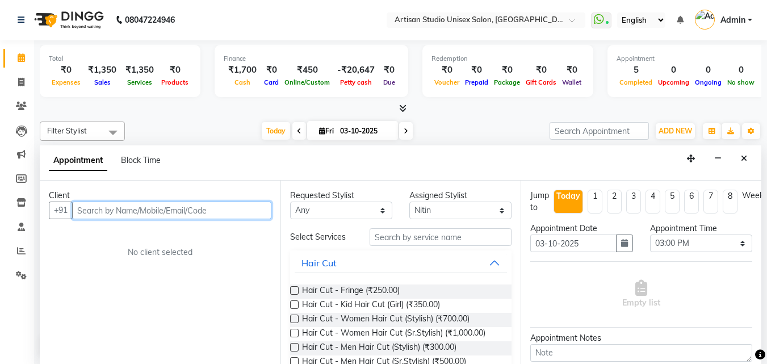
click at [123, 215] on input "text" at bounding box center [171, 211] width 199 height 18
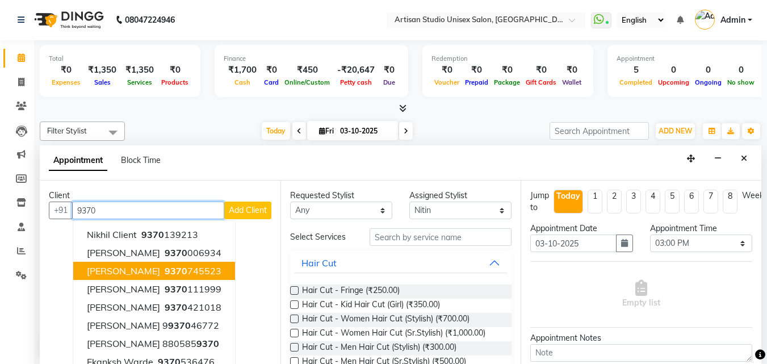
click at [165, 274] on span "9370" at bounding box center [176, 270] width 23 height 11
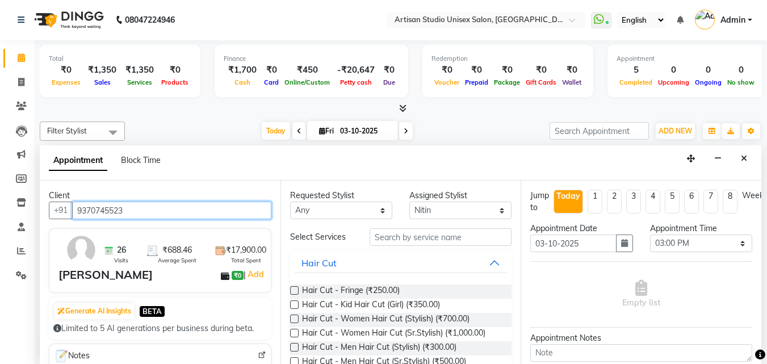
type input "9370745523"
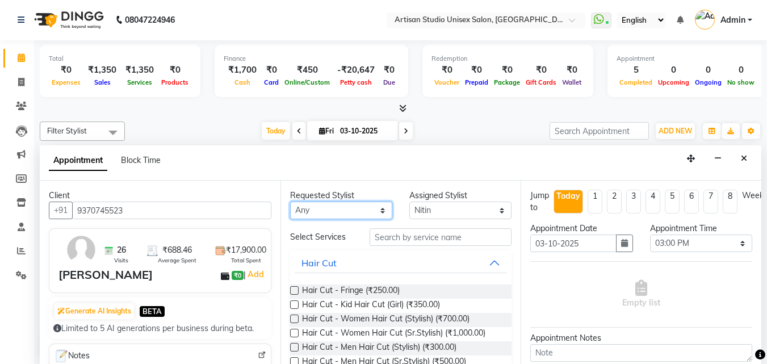
click at [380, 210] on select "Any Aniket Deepali Mahadev Salave Nitin Rohini" at bounding box center [341, 211] width 102 height 18
select select "31468"
click at [290, 202] on select "Any Aniket Deepali Mahadev Salave Nitin Rohini" at bounding box center [341, 211] width 102 height 18
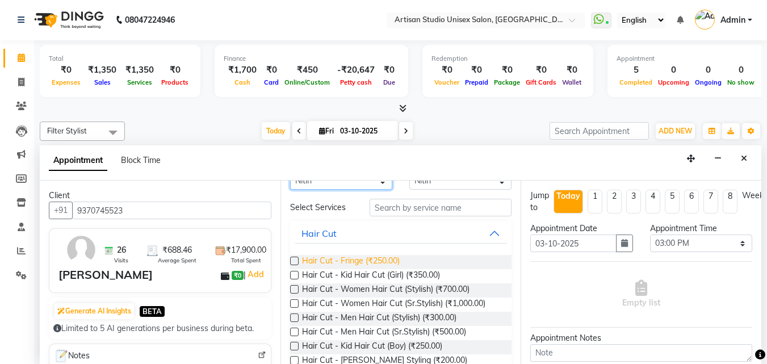
scroll to position [57, 0]
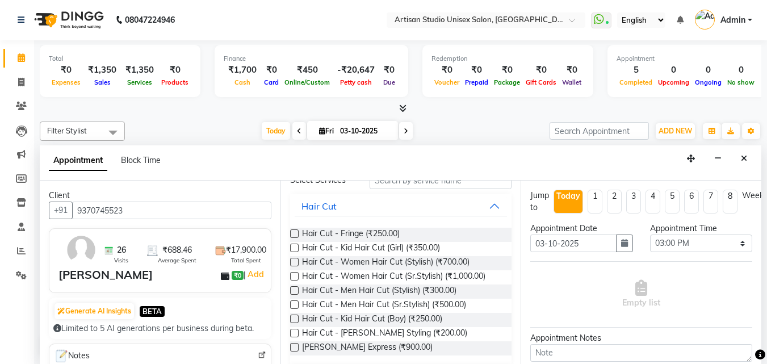
click at [294, 306] on label at bounding box center [294, 304] width 9 height 9
click at [294, 306] on input "checkbox" at bounding box center [293, 305] width 7 height 7
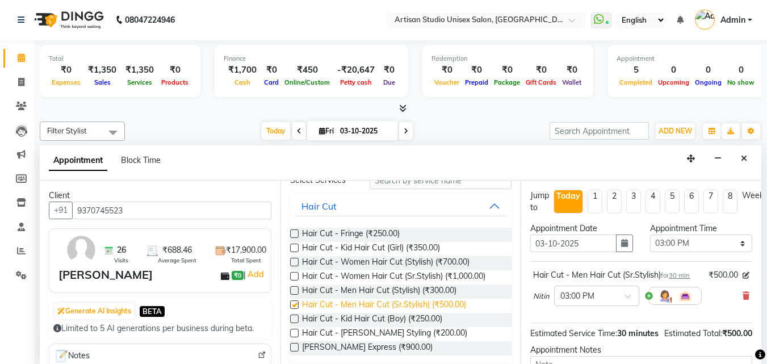
checkbox input "false"
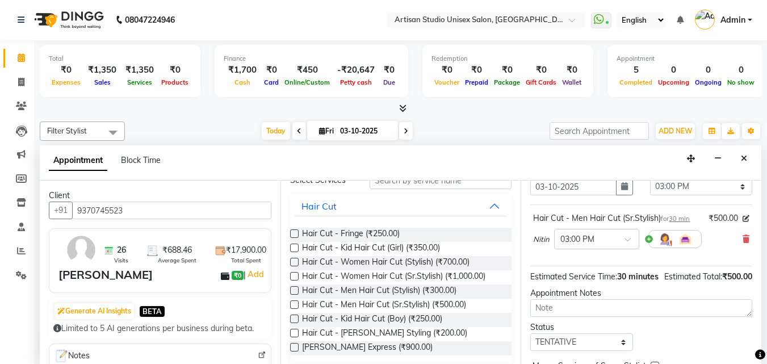
scroll to position [114, 0]
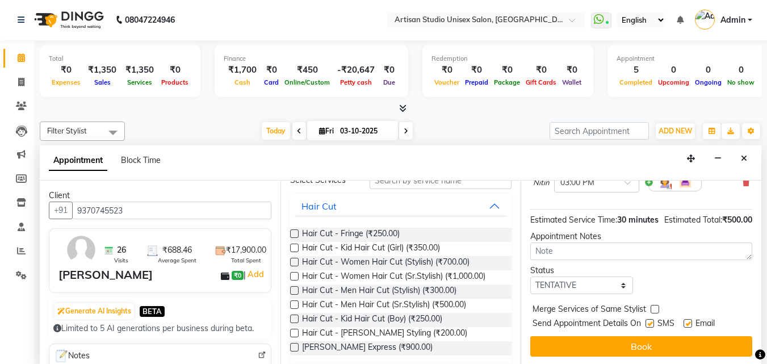
click at [649, 328] on label at bounding box center [650, 323] width 9 height 9
click at [649, 328] on input "checkbox" at bounding box center [649, 324] width 7 height 7
checkbox input "false"
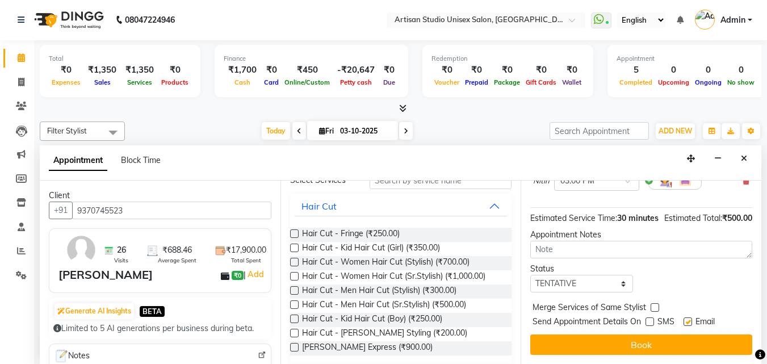
scroll to position [136, 0]
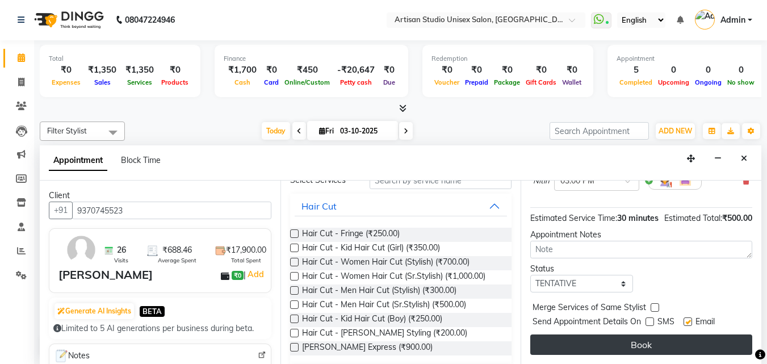
click at [633, 336] on button "Book" at bounding box center [641, 344] width 222 height 20
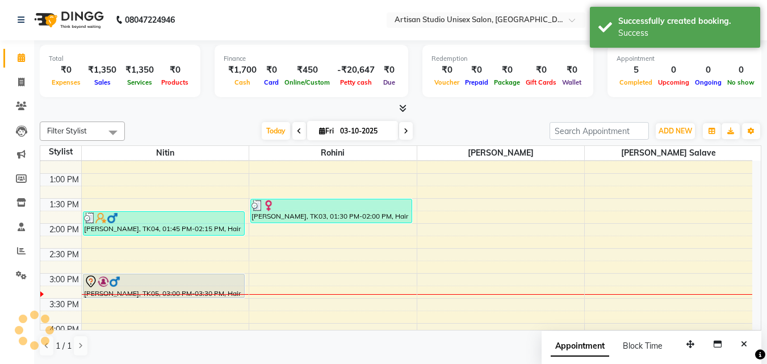
scroll to position [0, 0]
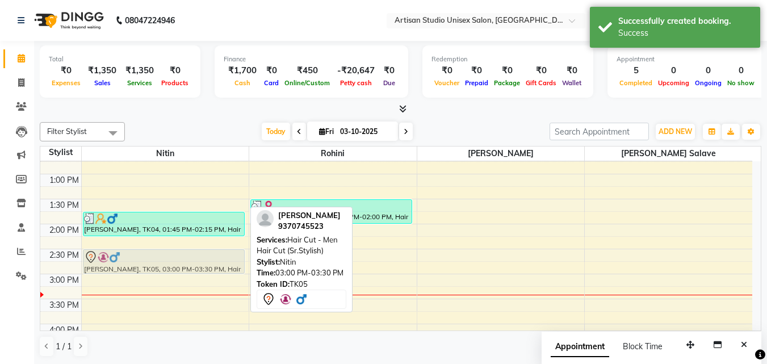
drag, startPoint x: 238, startPoint y: 284, endPoint x: 227, endPoint y: 261, distance: 25.7
click at [227, 261] on div "Gaurav Tulpule, TK01, 10:30 AM-11:00 AM, Hair Cut - Beard Styling Gaurav Tulpul…" at bounding box center [166, 273] width 168 height 699
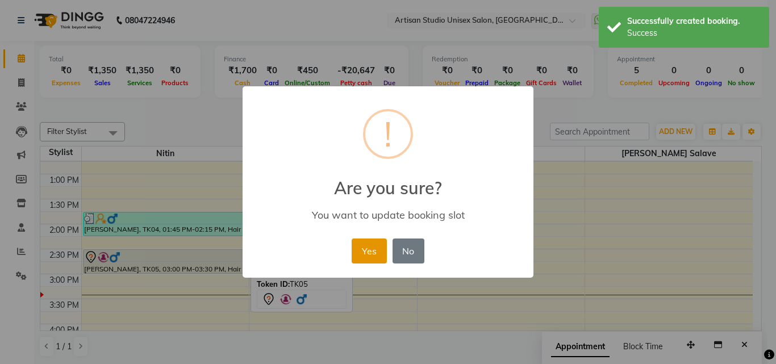
click at [368, 256] on button "Yes" at bounding box center [368, 250] width 35 height 25
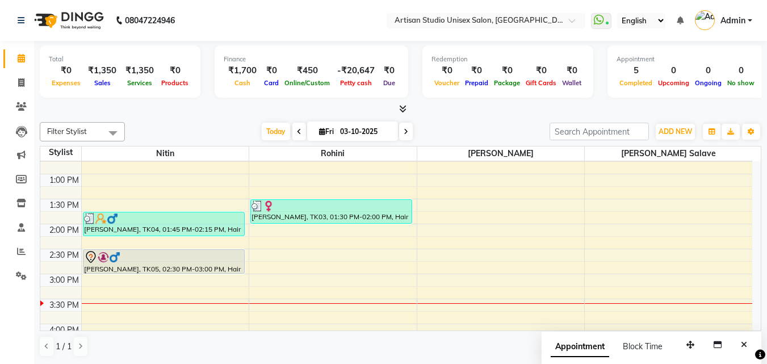
click at [752, 20] on ul "WhatsApp Status ✕ Status: Connected Most Recent Message: 03-10-2025 11:21 AM Re…" at bounding box center [674, 20] width 167 height 19
click at [743, 23] on span "Admin" at bounding box center [733, 21] width 25 height 12
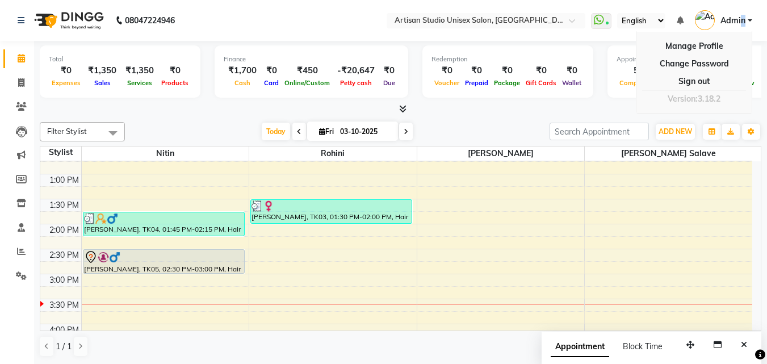
click at [700, 22] on img at bounding box center [705, 20] width 20 height 20
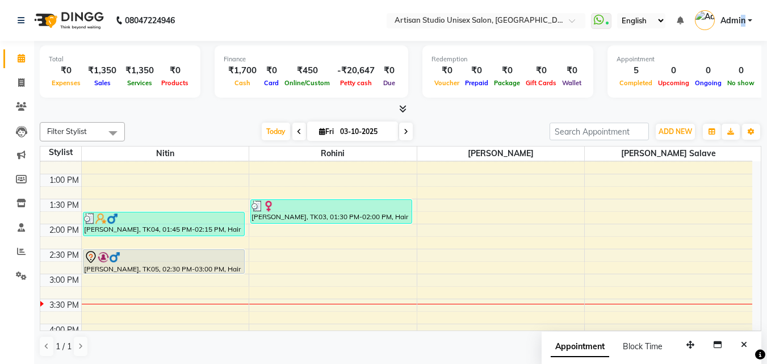
click at [707, 23] on img at bounding box center [705, 20] width 20 height 20
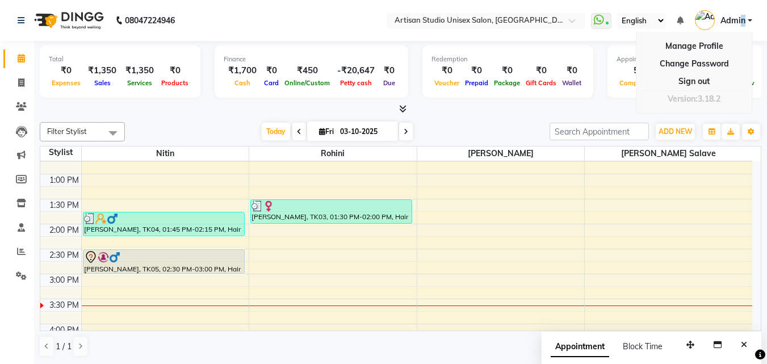
click at [154, 246] on div "8:00 AM 8:30 AM 9:00 AM 9:30 AM 10:00 AM 10:30 AM 11:00 AM 11:30 AM 12:00 PM 12…" at bounding box center [396, 273] width 712 height 699
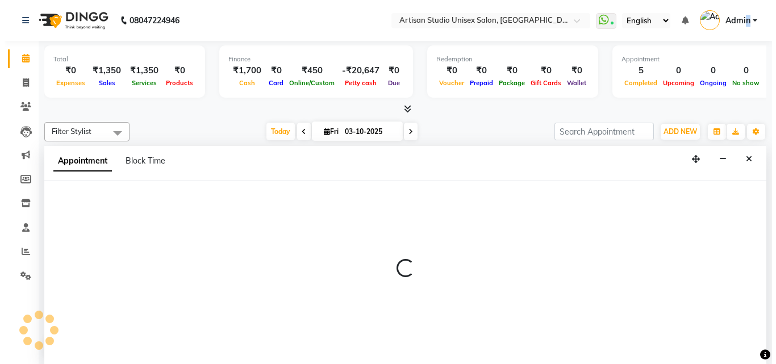
scroll to position [1, 0]
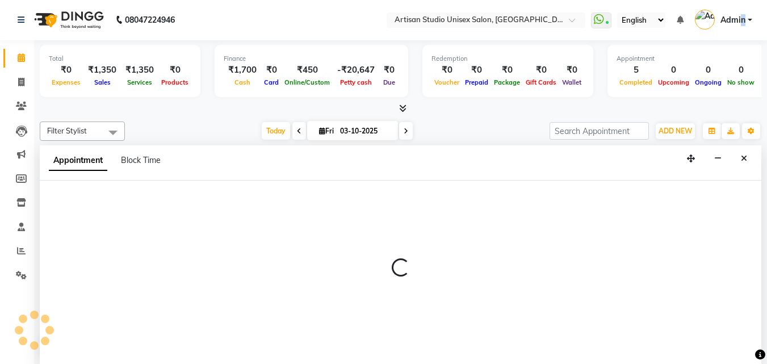
select select "31468"
select select "855"
select select "tentative"
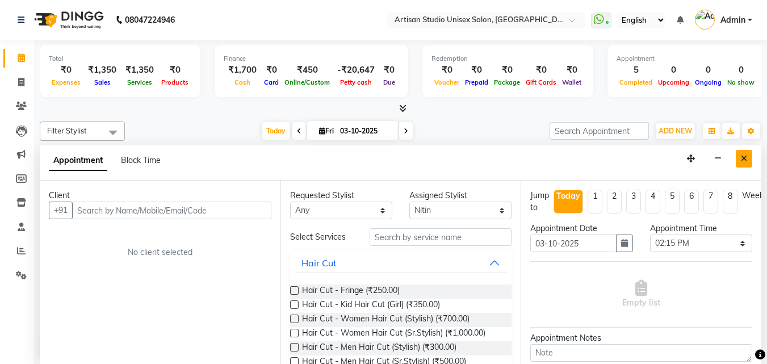
click at [747, 158] on icon "Close" at bounding box center [744, 158] width 6 height 8
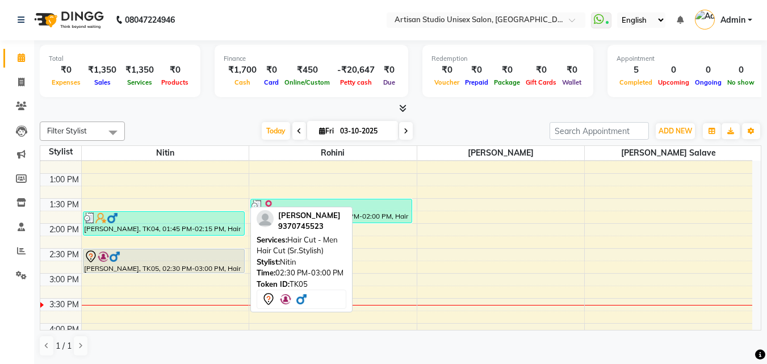
click at [193, 260] on div at bounding box center [164, 257] width 160 height 14
click at [207, 264] on div "Abhijit Saoji, TK05, 02:30 PM-03:00 PM, Hair Cut - Men Hair Cut (Sr.Stylish)" at bounding box center [163, 260] width 161 height 23
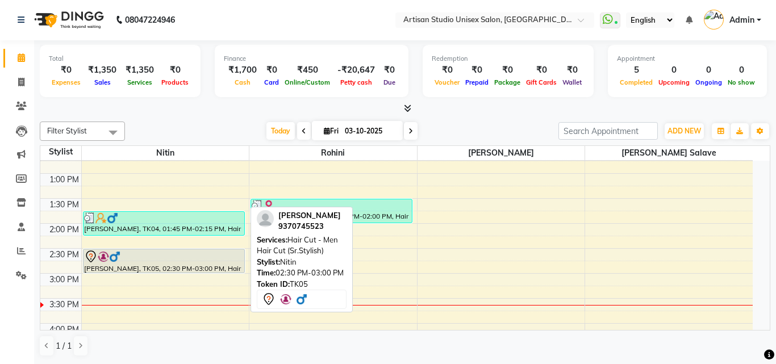
select select "7"
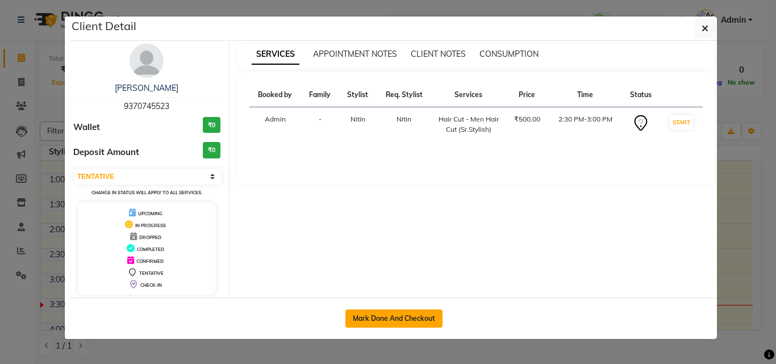
click at [427, 319] on button "Mark Done And Checkout" at bounding box center [393, 318] width 97 height 18
select select "service"
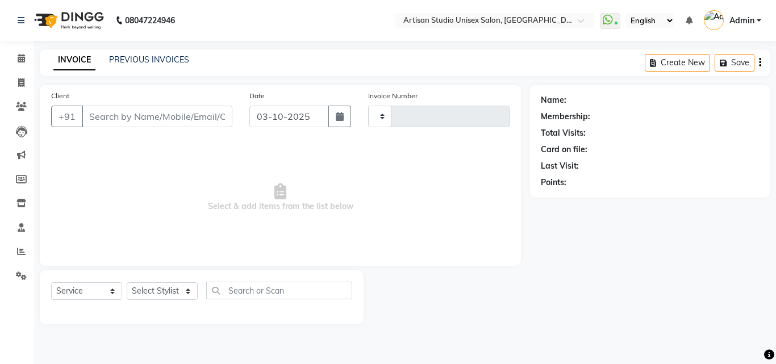
type input "1256"
select select "4913"
type input "9370745523"
select select "31468"
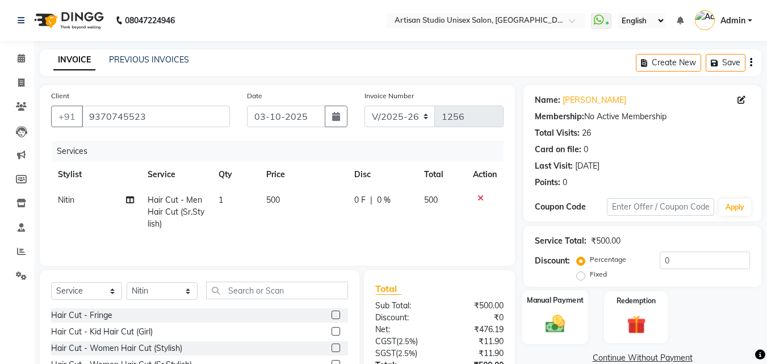
click at [555, 309] on div "Manual Payment" at bounding box center [555, 317] width 66 height 54
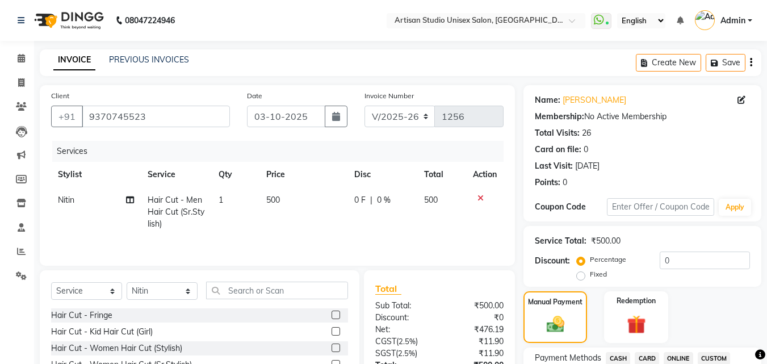
scroll to position [114, 0]
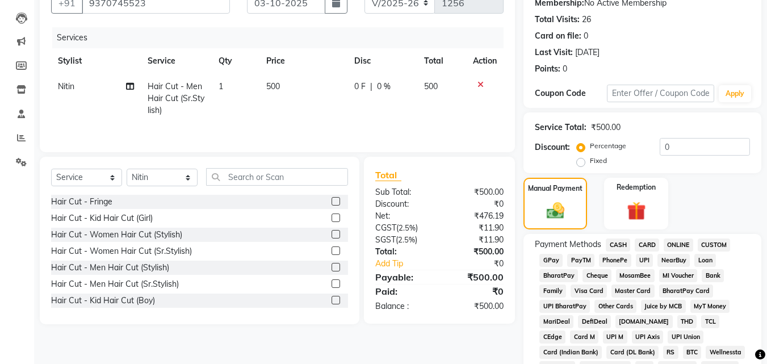
click at [622, 244] on span "CASH" at bounding box center [618, 244] width 24 height 13
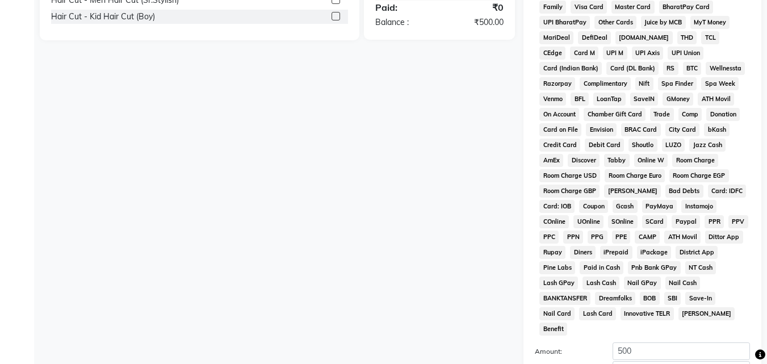
scroll to position [504, 0]
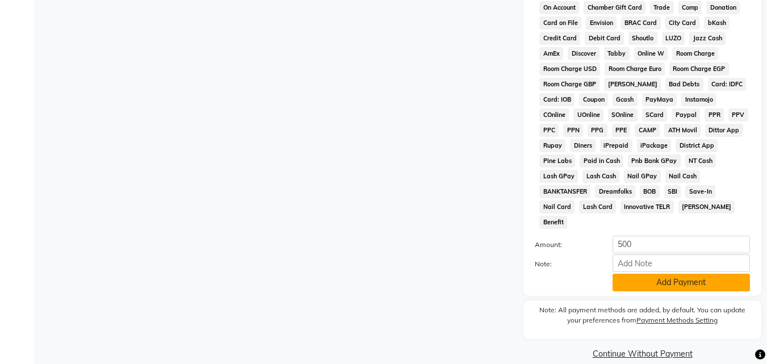
click at [661, 274] on button "Add Payment" at bounding box center [681, 283] width 137 height 18
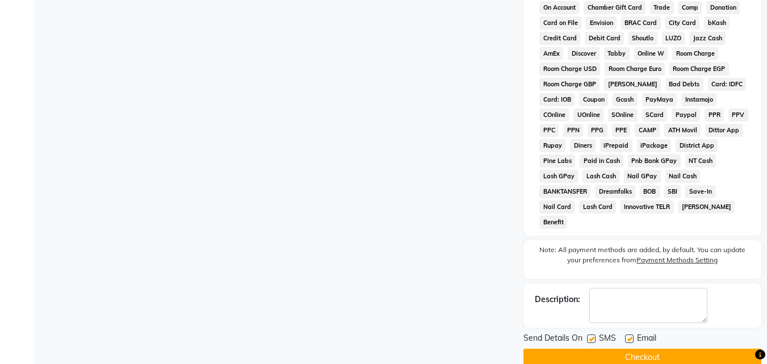
click at [594, 334] on label at bounding box center [591, 338] width 9 height 9
click at [594, 336] on input "checkbox" at bounding box center [590, 339] width 7 height 7
checkbox input "false"
click at [597, 349] on button "Checkout" at bounding box center [643, 358] width 238 height 18
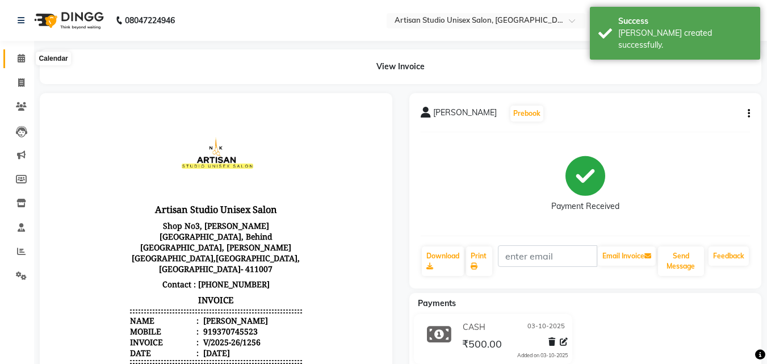
click at [20, 60] on icon at bounding box center [21, 58] width 7 height 9
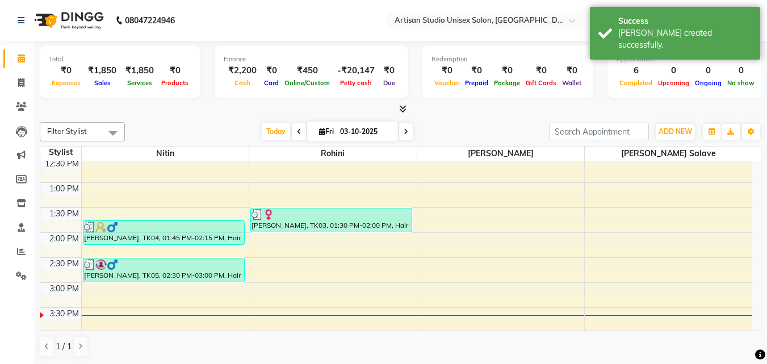
scroll to position [227, 0]
